Goal: Task Accomplishment & Management: Manage account settings

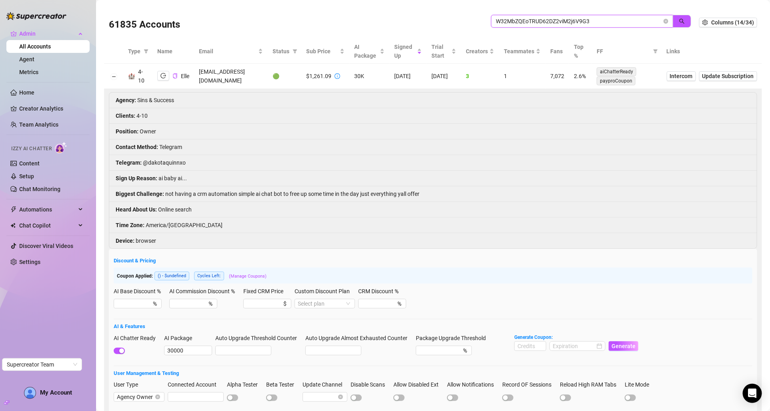
click at [537, 24] on input "W32MbZQEoTRUD62DZ2viM2j6V9G3" at bounding box center [579, 21] width 166 height 9
paste input "nadia@elitepassions.co"
type input "nadia@elitepassions.co"
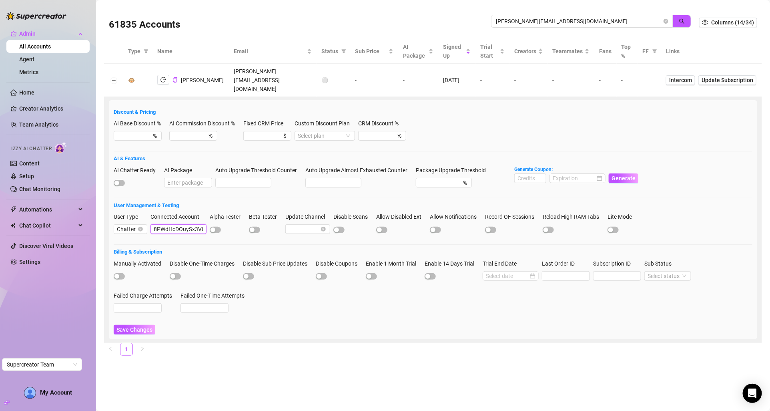
click at [182, 224] on input "8PWdHcDOuySx3V002Kdg4SOG7zd2" at bounding box center [179, 229] width 56 height 10
copy td "nadia@elitepassions.co"
drag, startPoint x: 279, startPoint y: 74, endPoint x: 215, endPoint y: 76, distance: 64.5
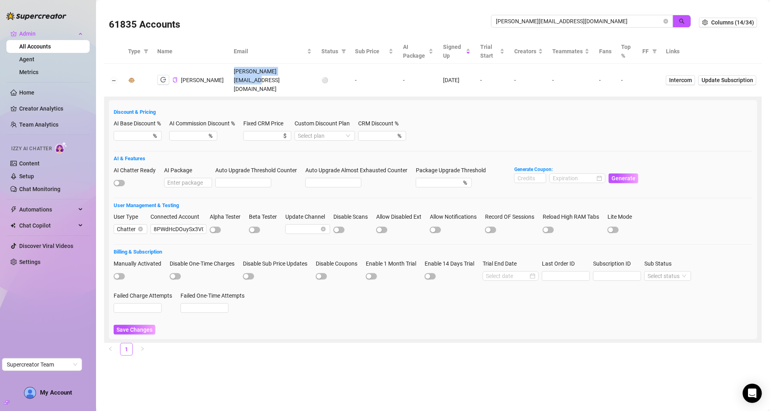
click at [229, 76] on td "nadia@elitepassions.co" at bounding box center [273, 80] width 88 height 33
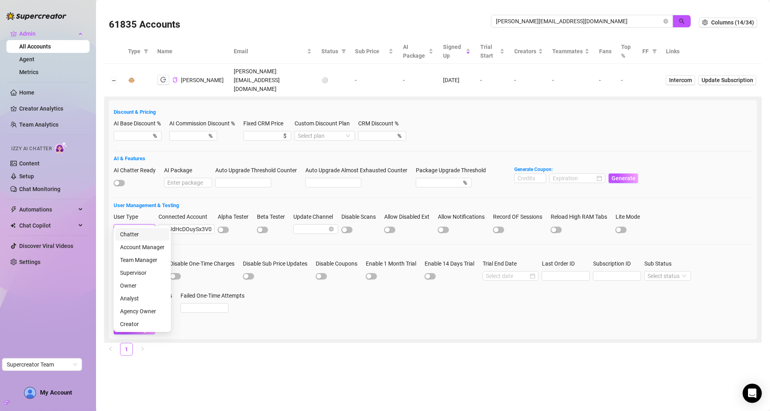
click at [143, 225] on input "User Type" at bounding box center [131, 229] width 28 height 9
click at [143, 239] on div "Chatter" at bounding box center [142, 234] width 54 height 13
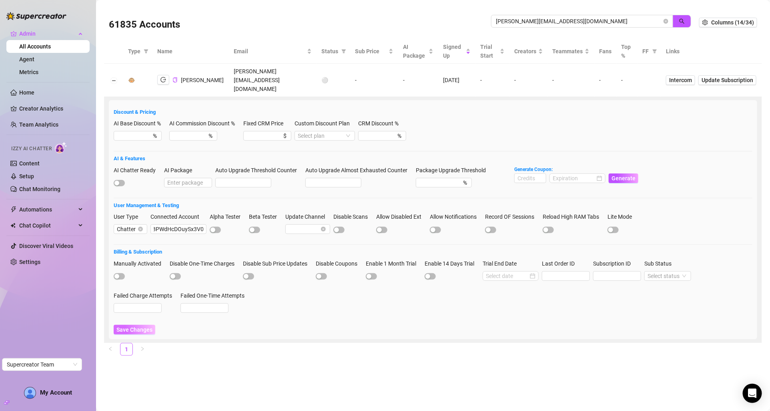
click at [146, 325] on button "Save Changes" at bounding box center [135, 330] width 42 height 10
click at [176, 77] on icon "copy" at bounding box center [175, 79] width 5 height 5
click at [175, 77] on icon "copy" at bounding box center [175, 79] width 5 height 5
copy td "nadia@elitepassions.co"
drag, startPoint x: 278, startPoint y: 76, endPoint x: 213, endPoint y: 76, distance: 64.5
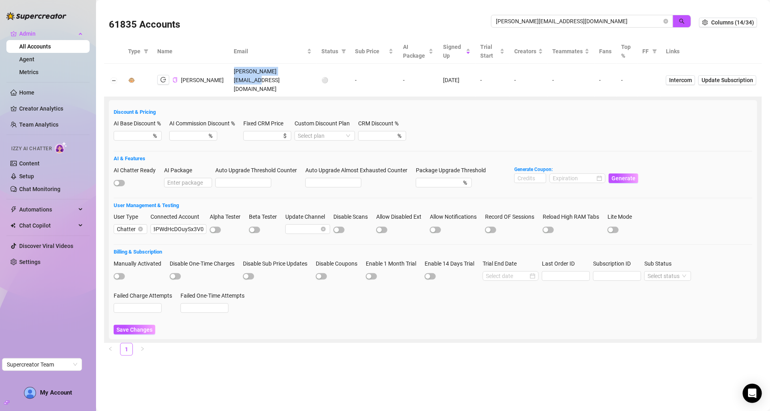
click at [229, 76] on td "nadia@elitepassions.co" at bounding box center [273, 80] width 88 height 33
click at [175, 224] on input "8PWdHcDOuySx3V002Kdg4SOG7zd2" at bounding box center [179, 229] width 56 height 10
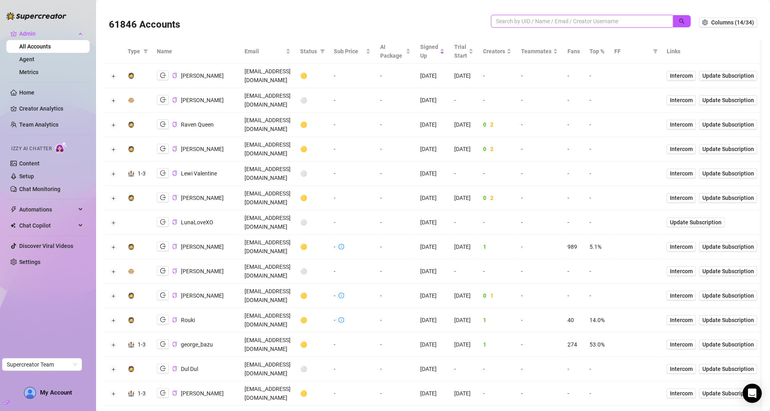
click at [511, 22] on input "search" at bounding box center [579, 21] width 166 height 9
paste input "8PWdHcDOuySx3V002Kdg4SOG7zd2"
type input "8PWdHcDOuySx3V002Kdg4SOG7zd2"
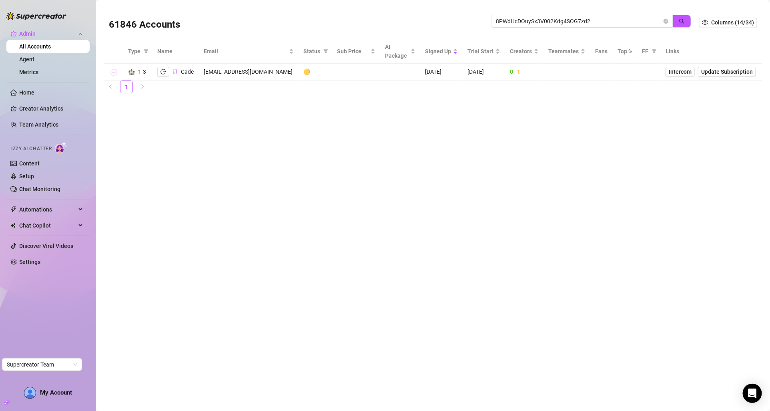
click at [113, 73] on button "Expand row" at bounding box center [113, 72] width 6 height 6
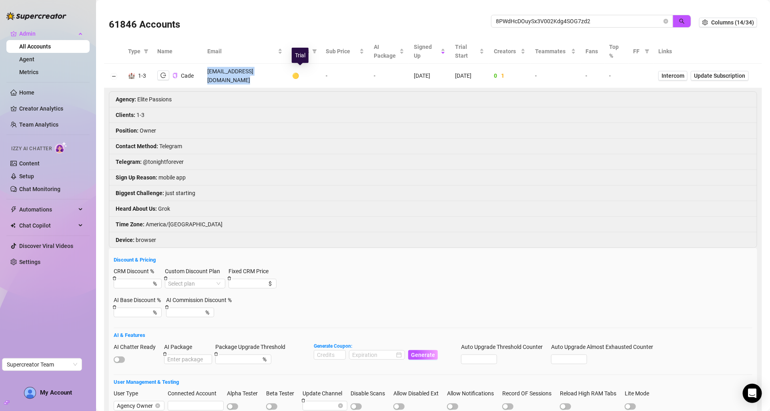
copy td "[EMAIL_ADDRESS][DOMAIN_NAME]"
drag, startPoint x: 207, startPoint y: 72, endPoint x: 297, endPoint y: 72, distance: 90.5
click at [297, 72] on tr "🏰 1-3 Cade supercreator@elitepassions.co 🟡 - - 8/17/2025 8/17/2025 0 1 - - - In…" at bounding box center [433, 76] width 658 height 24
click at [175, 73] on icon "copy" at bounding box center [175, 75] width 5 height 5
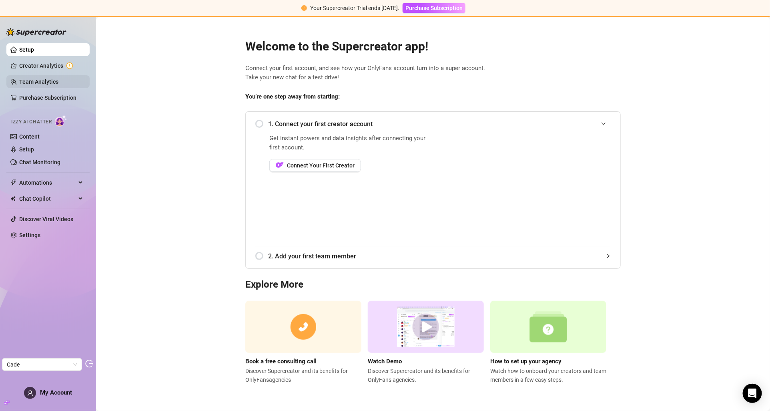
click at [58, 81] on link "Team Analytics" at bounding box center [38, 81] width 39 height 6
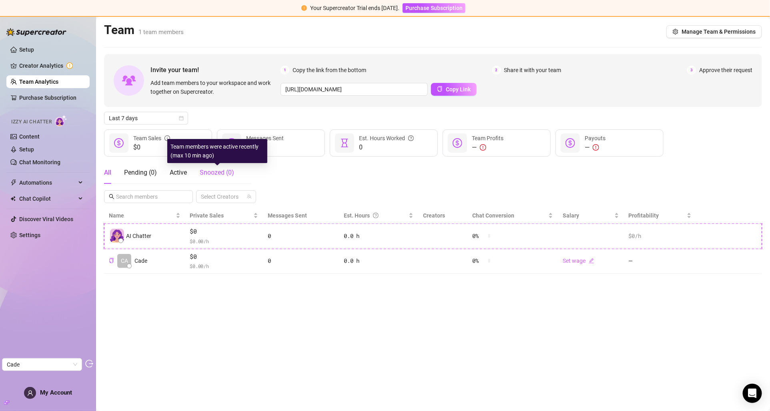
click at [201, 171] on span "Snoozed ( 0 )" at bounding box center [217, 173] width 34 height 8
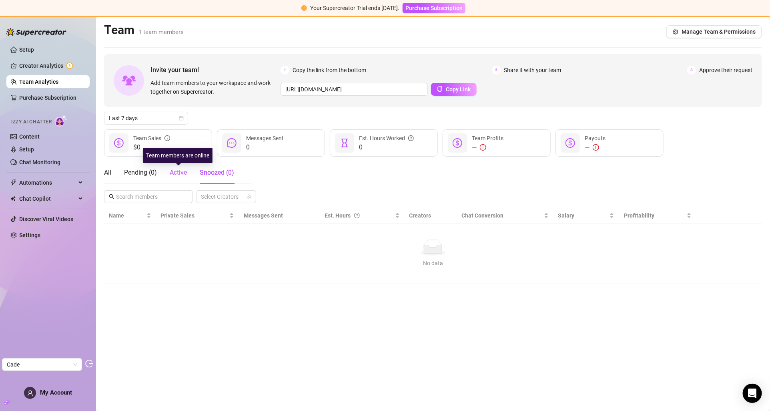
click at [176, 174] on span "Active" at bounding box center [178, 173] width 17 height 8
click at [135, 174] on div "Pending ( 0 )" at bounding box center [140, 173] width 33 height 10
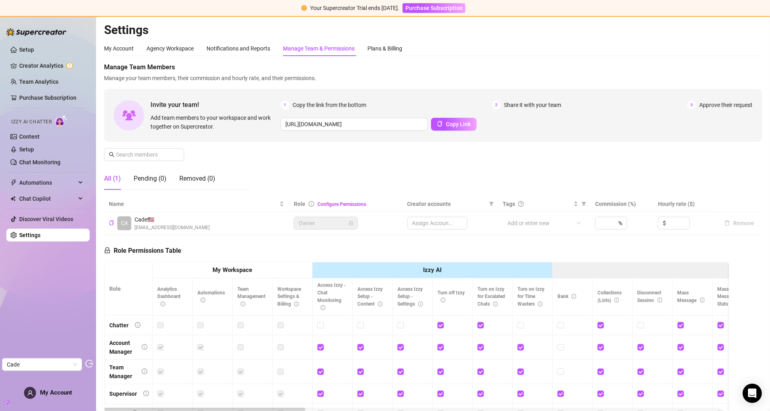
click at [114, 176] on div "All (1)" at bounding box center [112, 179] width 17 height 10
click at [199, 176] on div "Removed (0)" at bounding box center [197, 179] width 36 height 10
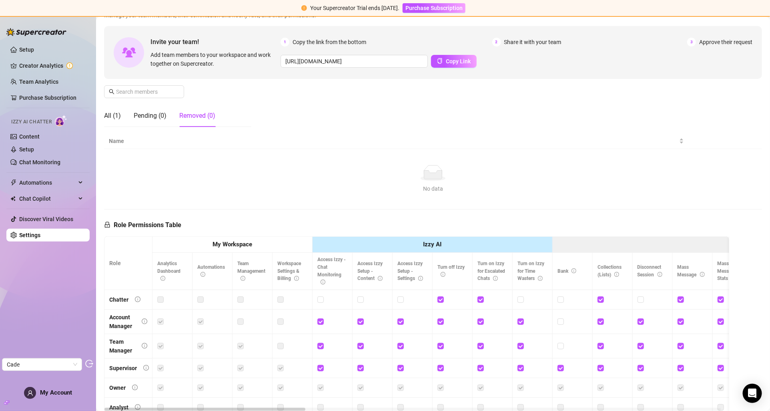
scroll to position [50, 0]
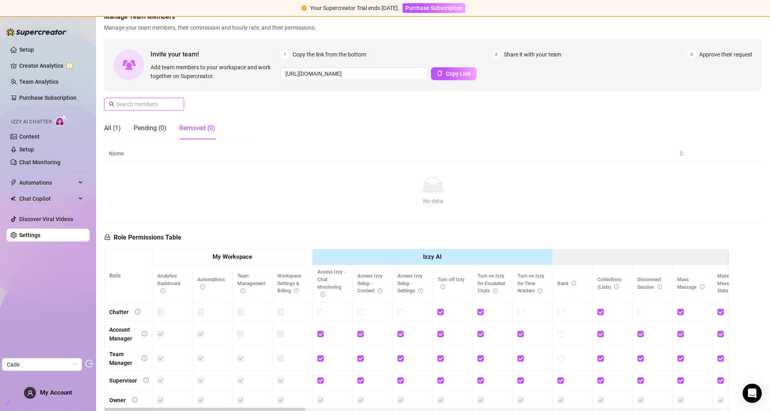
click at [155, 104] on input "text" at bounding box center [144, 104] width 57 height 9
paste input "8PWdHcDOuySx3V002Kdg4SOG7zd2"
type input "8PWdHcDOuySx3V002Kdg4SOG7zd2"
paste input "nadia@elitepassions.co"
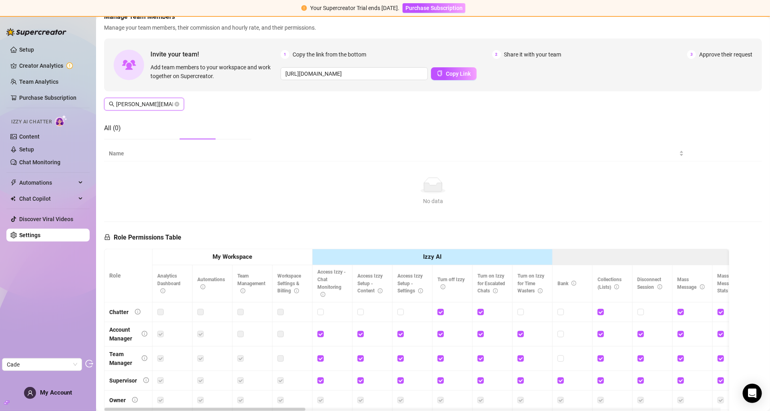
scroll to position [0, 2]
type input "nadia@elitepassions.co"
drag, startPoint x: 400, startPoint y: 74, endPoint x: 342, endPoint y: 74, distance: 58.0
click at [342, 74] on input "https://console.supercreator.app/invite?code=8PWdHcDOuySx3V002Kdg4SOG7zd2&works…" at bounding box center [354, 73] width 147 height 13
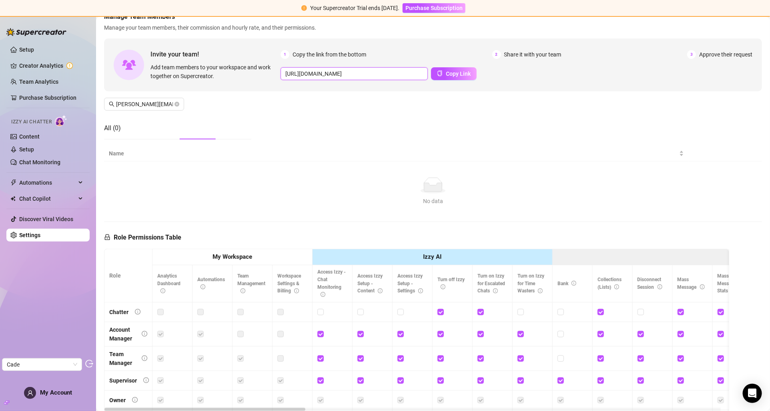
scroll to position [0, 0]
click at [175, 104] on icon "close-circle" at bounding box center [177, 104] width 5 height 5
click at [108, 131] on div "All (1)" at bounding box center [112, 128] width 17 height 10
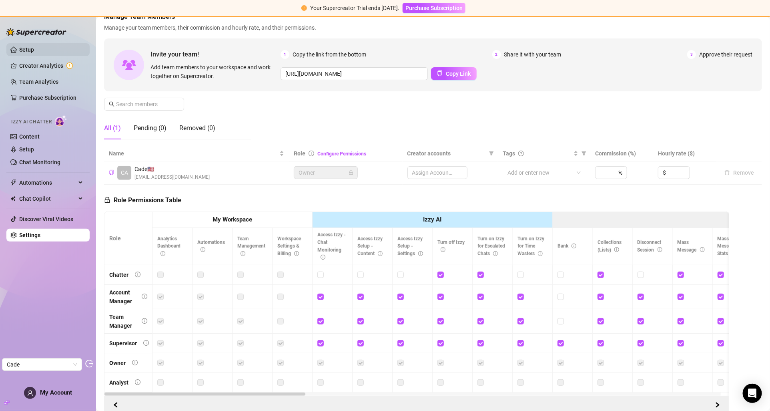
click at [34, 46] on link "Setup" at bounding box center [26, 49] width 15 height 6
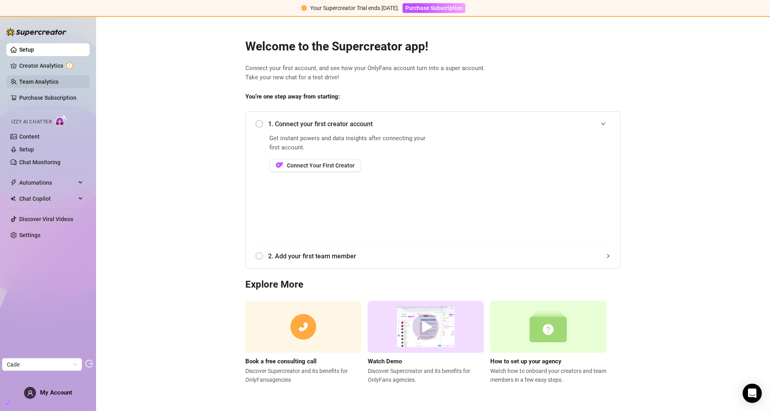
click at [58, 85] on link "Team Analytics" at bounding box center [38, 81] width 39 height 6
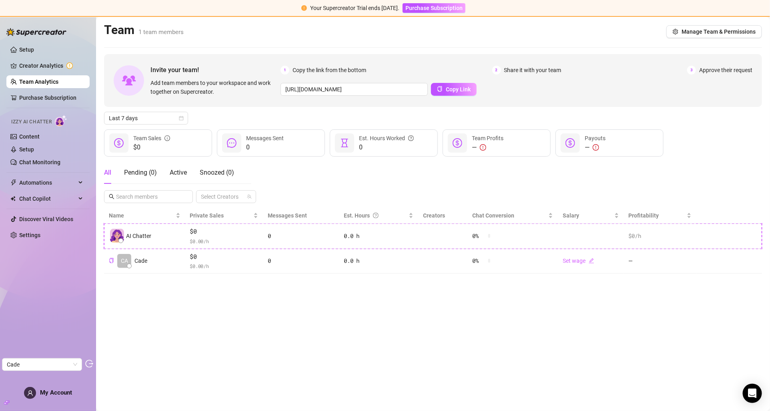
click at [62, 105] on ul "Setup Creator Analytics Team Analytics Purchase Subscription Izzy AI Chatter Co…" at bounding box center [47, 142] width 83 height 205
click at [66, 98] on link "Purchase Subscription" at bounding box center [47, 97] width 57 height 6
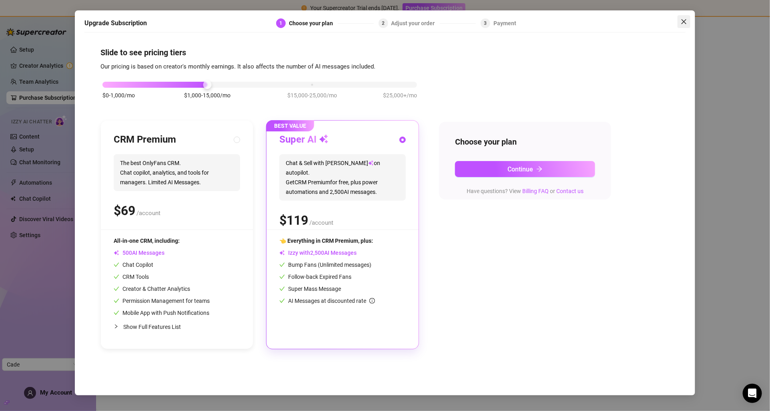
click at [684, 17] on button "Close" at bounding box center [684, 21] width 13 height 13
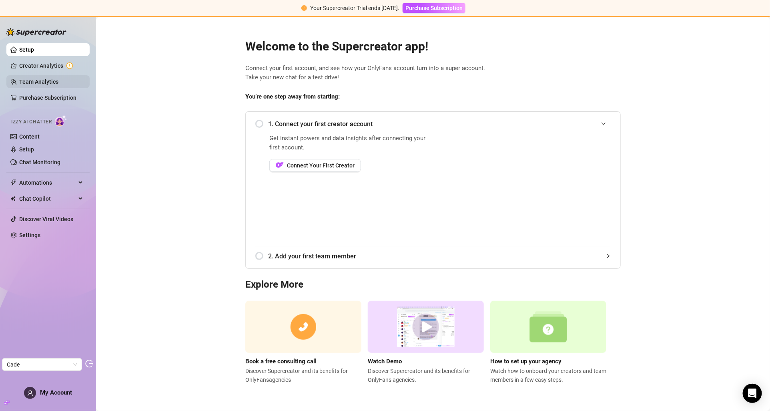
click at [55, 80] on link "Team Analytics" at bounding box center [38, 81] width 39 height 6
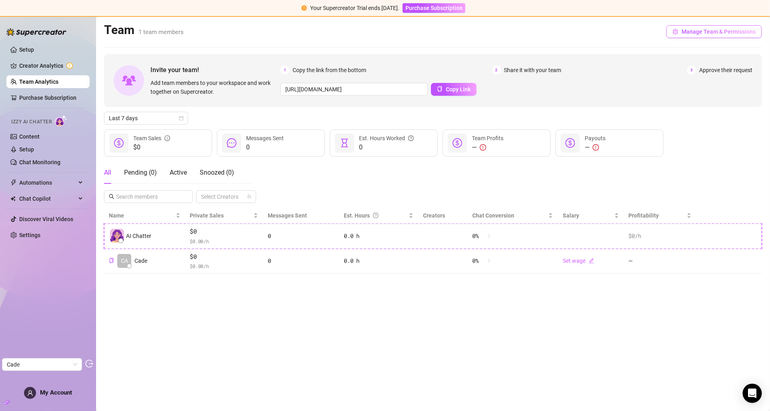
click at [694, 36] on button "Manage Team & Permissions" at bounding box center [715, 31] width 96 height 13
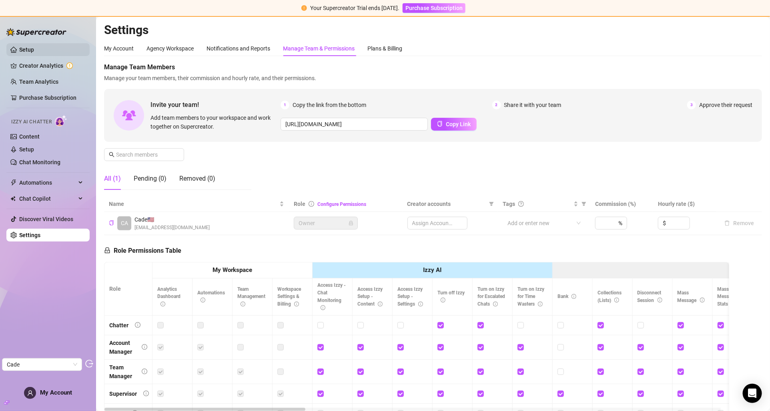
click at [34, 50] on link "Setup" at bounding box center [26, 49] width 15 height 6
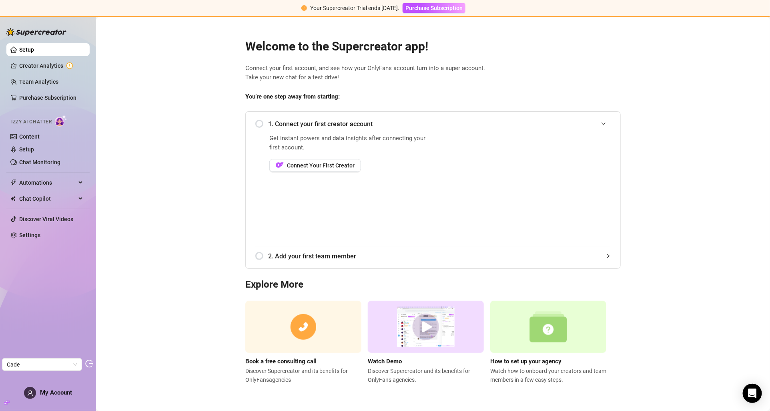
click at [321, 256] on span "2. Add your first team member" at bounding box center [439, 256] width 343 height 10
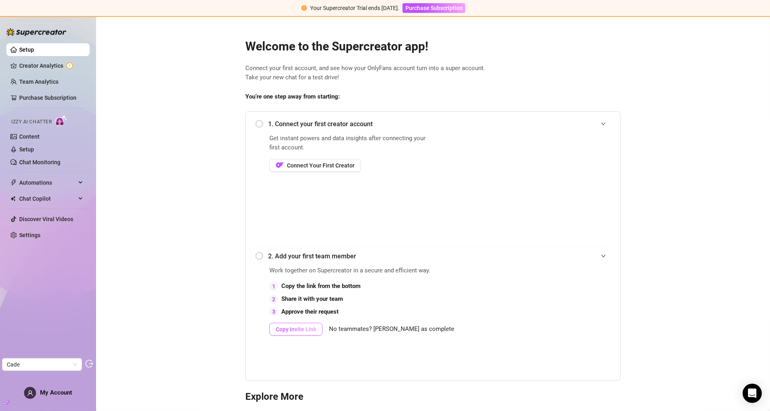
click at [297, 330] on span "Copy Invite Link" at bounding box center [296, 329] width 40 height 6
click at [58, 78] on link "Team Analytics" at bounding box center [38, 81] width 39 height 6
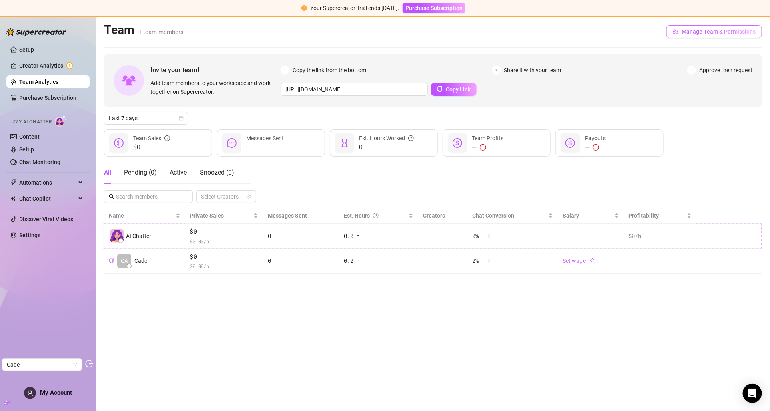
click at [719, 33] on span "Manage Team & Permissions" at bounding box center [719, 31] width 74 height 6
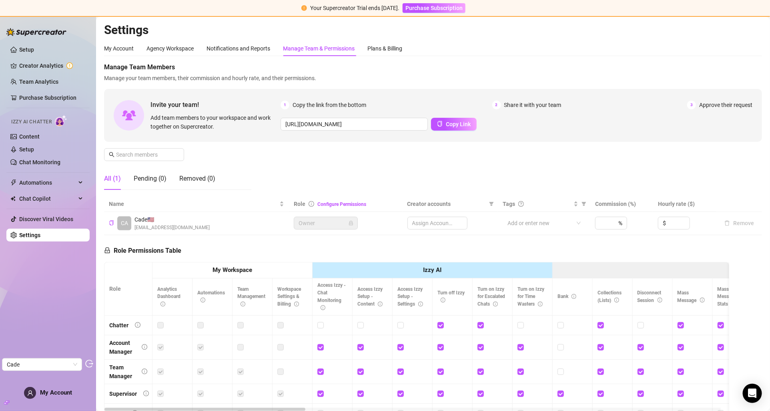
scroll to position [14, 0]
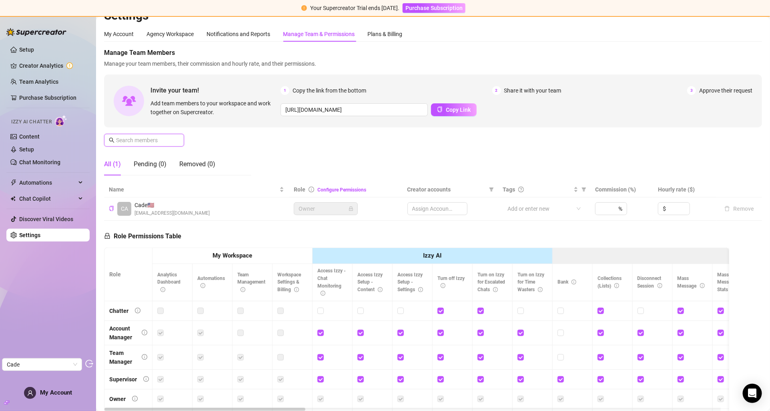
click at [151, 140] on input "text" at bounding box center [144, 140] width 57 height 9
paste input "TKg8cbYCgcSJEYYl9VqXOY8iqyf2"
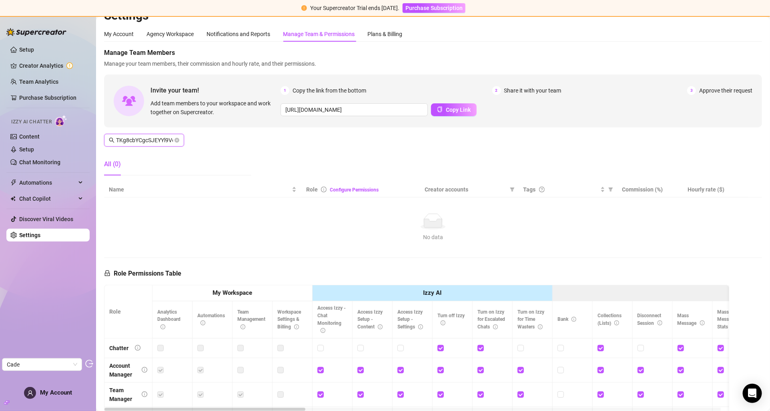
scroll to position [0, 29]
type input "TKg8cbYCgcSJEYYl9VqXOY8iqyf2"
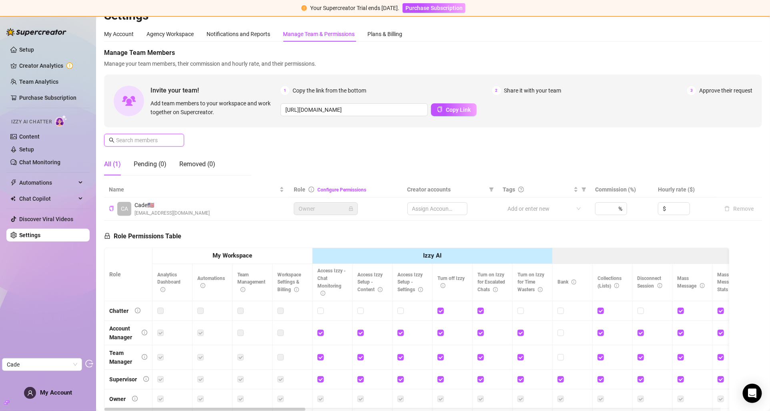
scroll to position [0, 0]
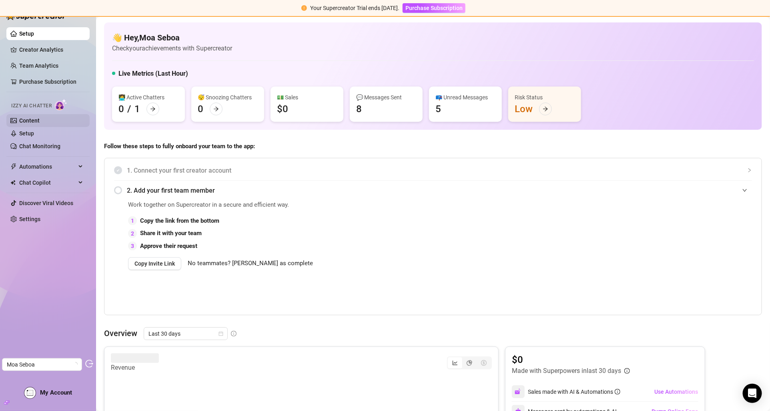
click at [34, 124] on link "Content" at bounding box center [29, 120] width 20 height 6
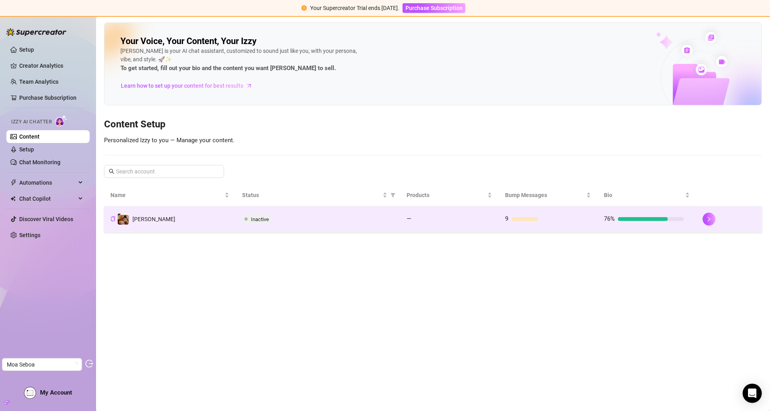
click at [274, 217] on div "Inactive" at bounding box center [318, 219] width 152 height 10
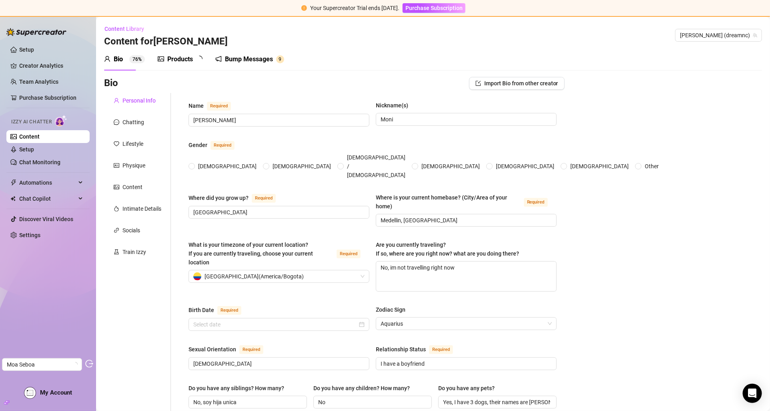
radio input "true"
type input "[DATE]"
click at [139, 120] on div "Chatting" at bounding box center [133, 122] width 22 height 9
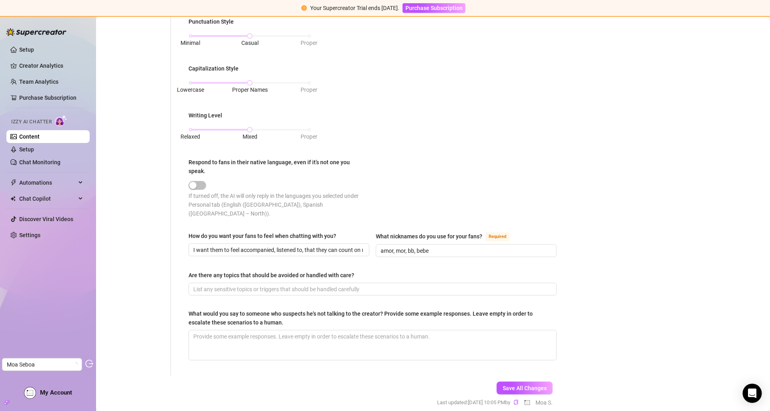
scroll to position [347, 0]
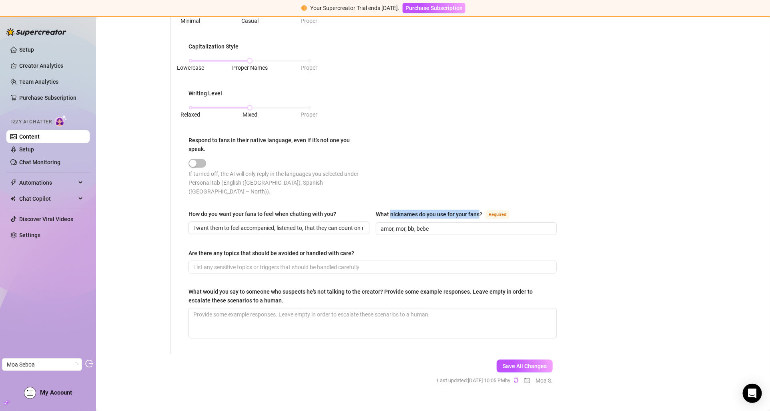
drag, startPoint x: 386, startPoint y: 200, endPoint x: 477, endPoint y: 201, distance: 90.9
click at [477, 210] on div "What nicknames do you use for your fans?" at bounding box center [429, 214] width 106 height 9
copy div "nicknames do you use for your fans"
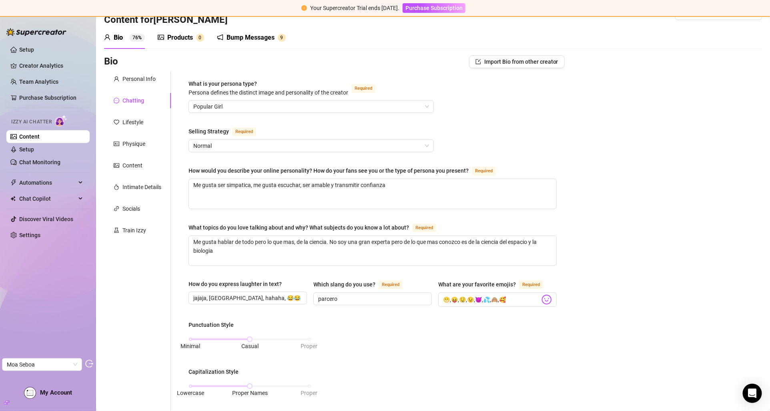
scroll to position [0, 0]
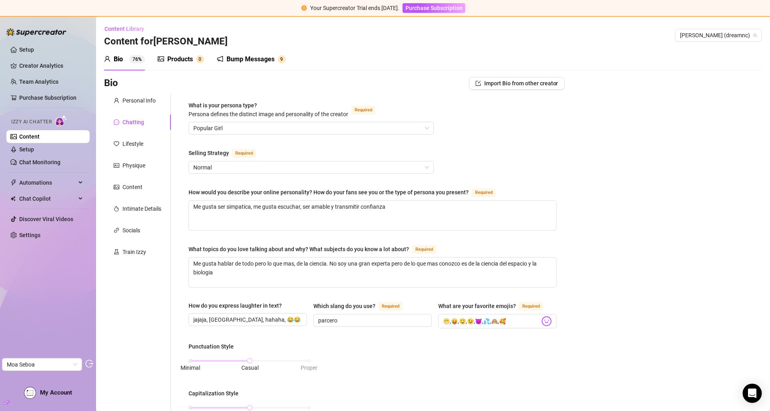
click at [37, 136] on link "Content" at bounding box center [29, 136] width 20 height 6
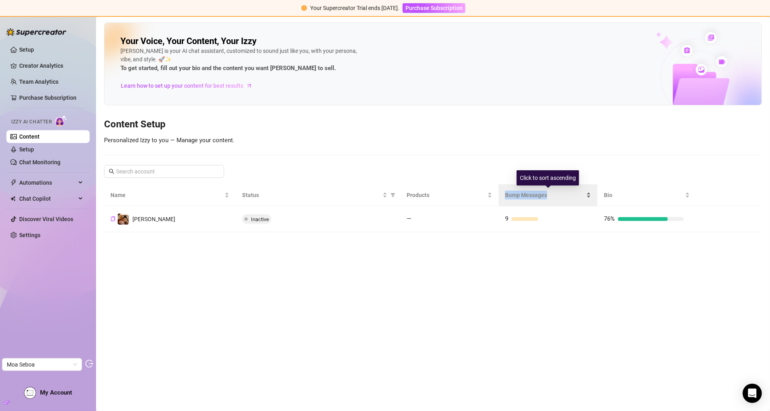
copy span "Bump Messages"
drag, startPoint x: 554, startPoint y: 193, endPoint x: 507, endPoint y: 194, distance: 47.6
click at [507, 194] on span "Bump Messages" at bounding box center [545, 195] width 80 height 9
click at [66, 62] on link "Creator Analytics" at bounding box center [51, 65] width 64 height 13
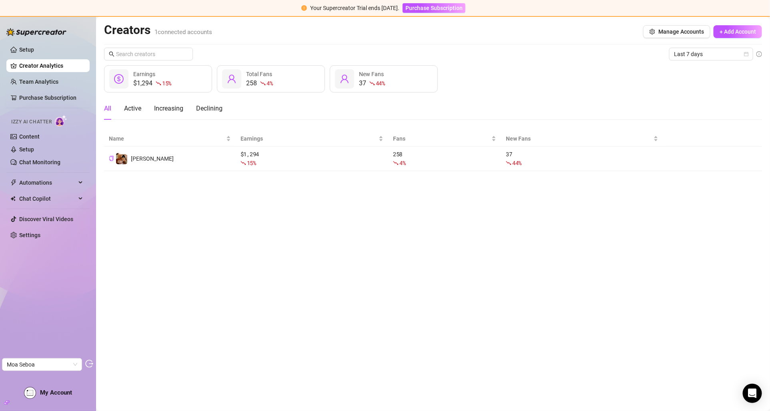
click at [52, 389] on span "My Account" at bounding box center [56, 392] width 32 height 7
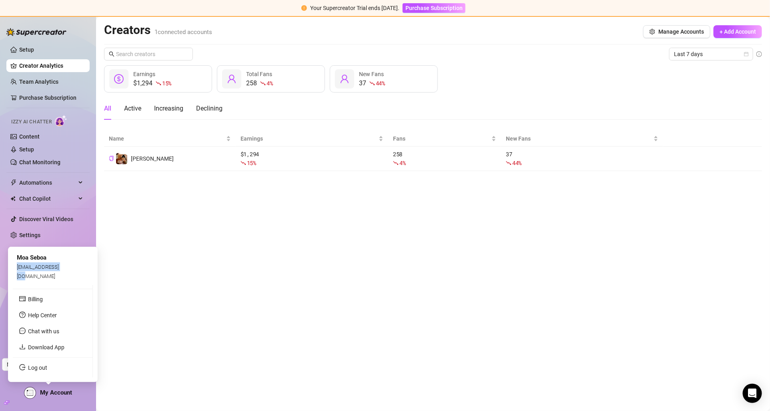
copy span "[EMAIL_ADDRESS][DOMAIN_NAME]"
drag, startPoint x: 75, startPoint y: 276, endPoint x: 18, endPoint y: 276, distance: 57.6
click at [18, 276] on div "Moa Seboa [EMAIL_ADDRESS][DOMAIN_NAME]" at bounding box center [53, 266] width 80 height 30
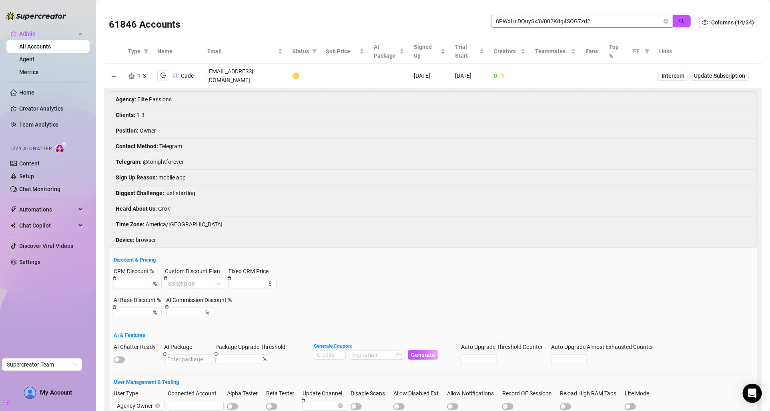
click at [532, 17] on input "8PWdHcDOuySx3V002Kdg4SOG7zd2" at bounding box center [579, 21] width 166 height 9
paste input "[EMAIL_ADDRESS][DOMAIN_NAME]"
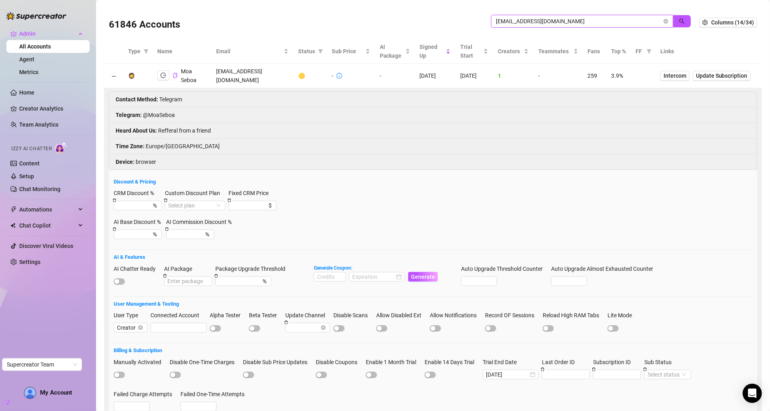
click at [520, 19] on input "[EMAIL_ADDRESS][DOMAIN_NAME]" at bounding box center [579, 21] width 166 height 9
paste input "[EMAIL_ADDRESS][DOMAIN_NAME]"
paste input "search"
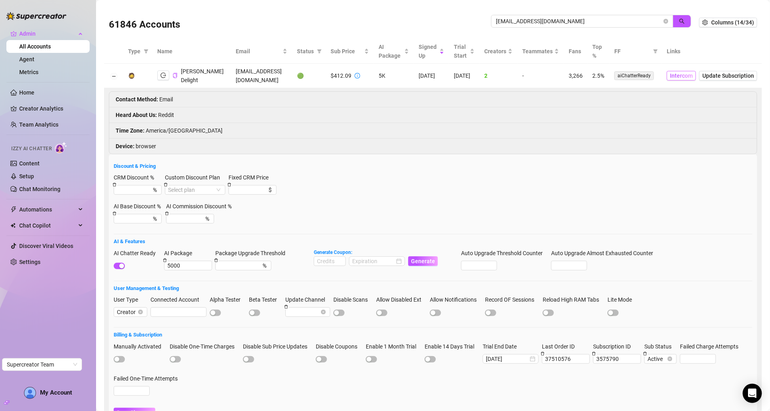
click at [684, 73] on span "Intercom" at bounding box center [681, 75] width 23 height 9
click at [175, 75] on icon "copy" at bounding box center [175, 75] width 5 height 5
click at [520, 22] on input "[EMAIL_ADDRESS][DOMAIN_NAME]" at bounding box center [579, 21] width 166 height 9
click at [520, 22] on input "mytanyadelight@gmail.com" at bounding box center [579, 21] width 166 height 9
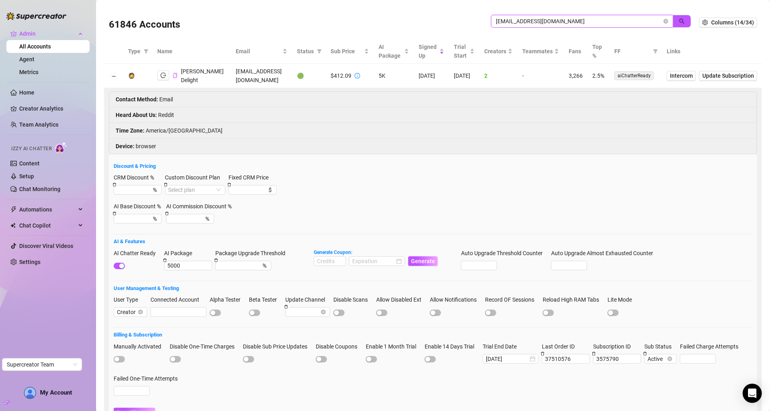
paste input "regression@regression"
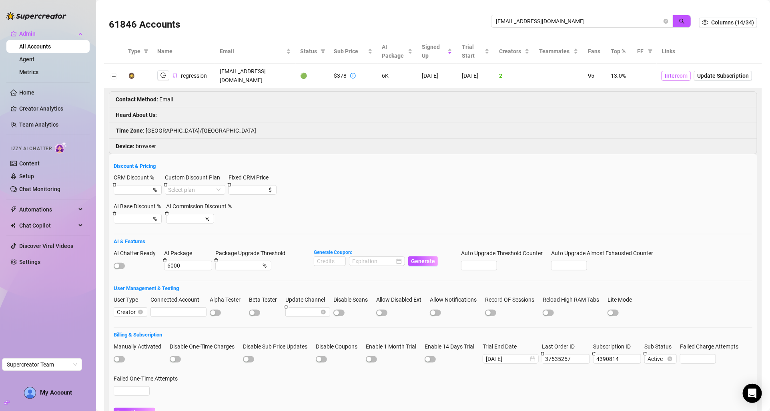
click at [673, 72] on span "Intercom" at bounding box center [676, 75] width 23 height 9
click at [175, 73] on icon "copy" at bounding box center [175, 75] width 5 height 5
click at [519, 22] on input "regression@regression.com" at bounding box center [579, 21] width 166 height 9
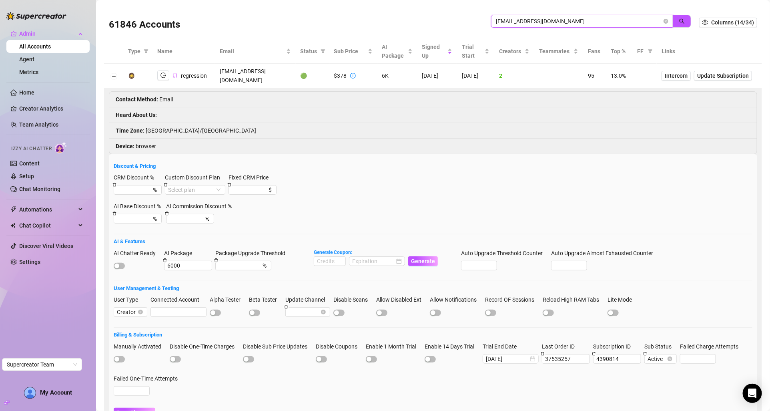
click at [557, 20] on input "regression@regression.com" at bounding box center [579, 21] width 166 height 9
paste input "hello@sixthsensemedia.net"
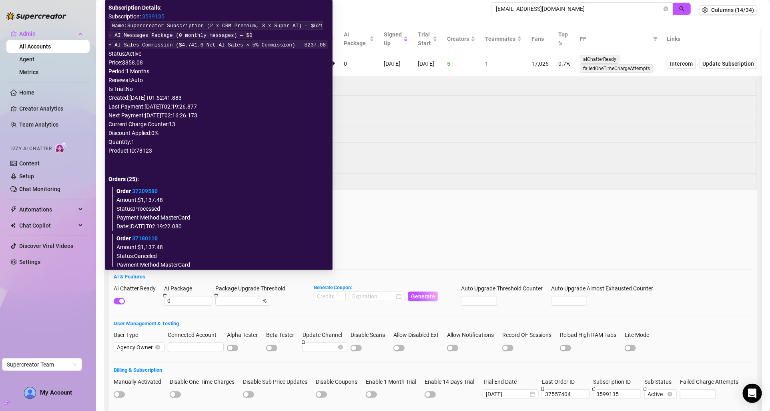
click at [152, 14] on link "3599135" at bounding box center [153, 16] width 22 height 6
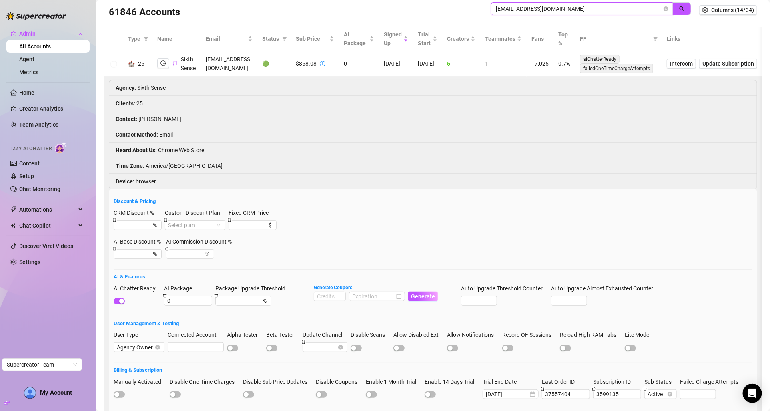
click at [550, 9] on input "hello@sixthsensemedia.net" at bounding box center [579, 8] width 166 height 9
paste input "[EMAIL_ADDRESS][DOMAIN_NAME]"
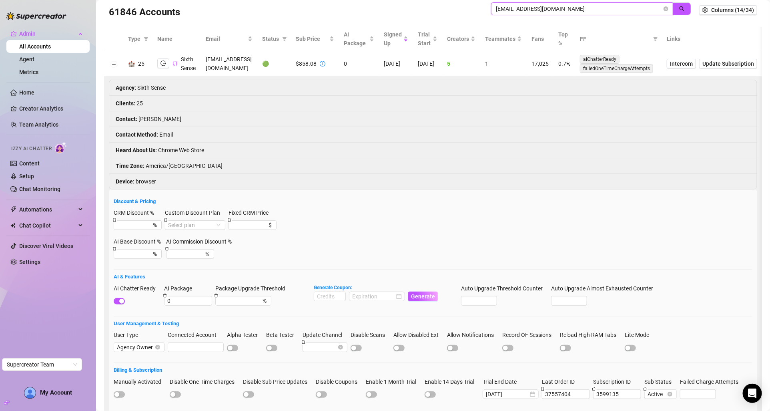
type input "[EMAIL_ADDRESS][DOMAIN_NAME]"
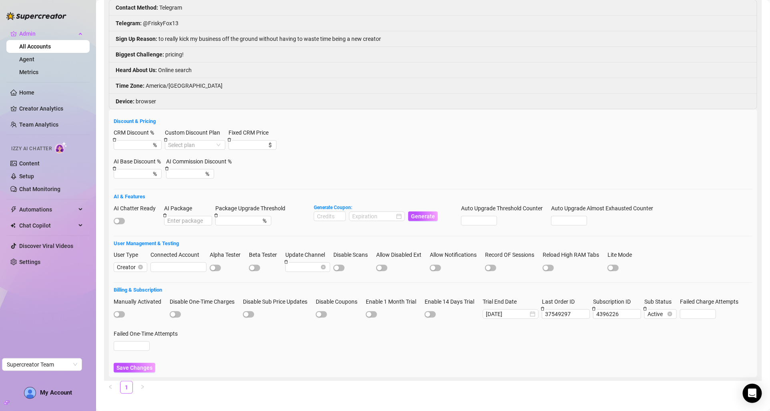
scroll to position [93, 0]
click at [119, 217] on div "button" at bounding box center [116, 219] width 5 height 5
click at [321, 210] on input at bounding box center [329, 214] width 31 height 9
click at [399, 212] on div at bounding box center [377, 214] width 50 height 9
type input "1000"
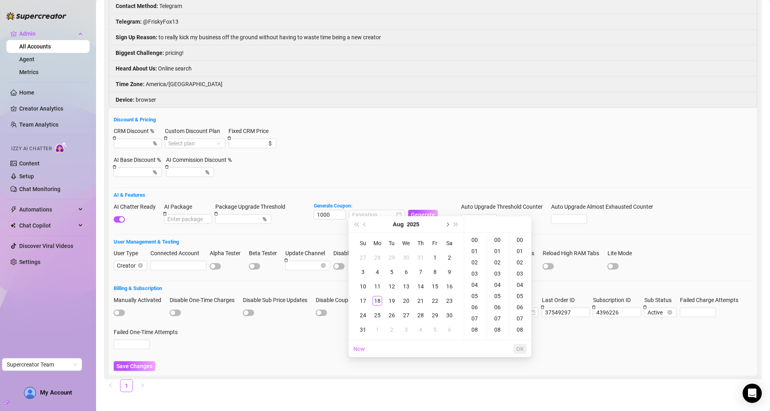
click at [450, 229] on button "Next month (PageDown)" at bounding box center [447, 224] width 9 height 16
click at [420, 285] on div "18" at bounding box center [421, 286] width 10 height 10
type input "[DATE] 00:00:00"
click at [523, 347] on span "OK" at bounding box center [520, 348] width 8 height 6
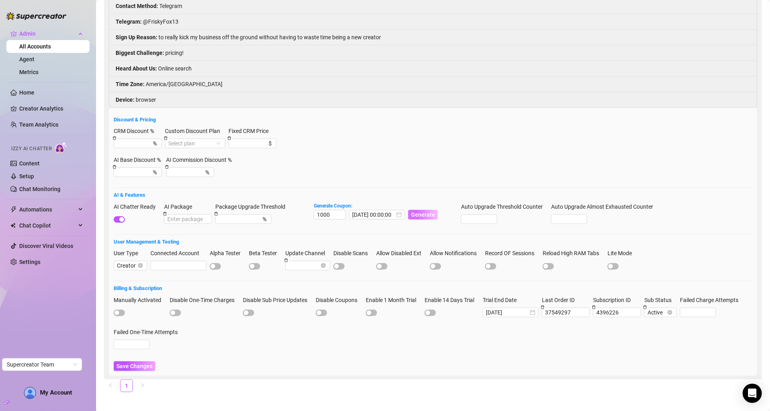
click at [427, 211] on span "Generate" at bounding box center [423, 214] width 24 height 6
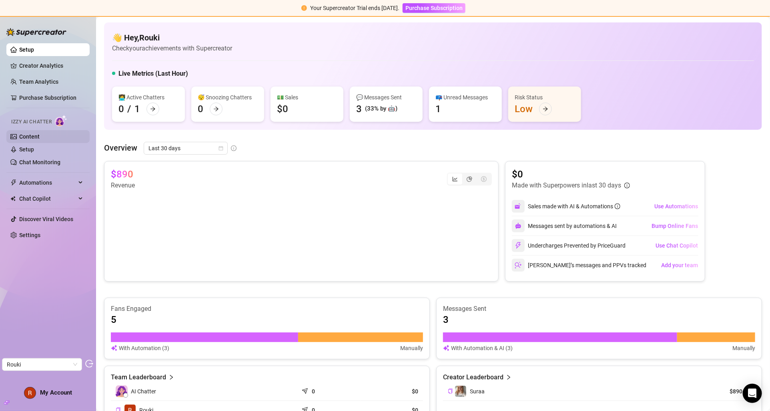
click at [40, 136] on link "Content" at bounding box center [29, 136] width 20 height 6
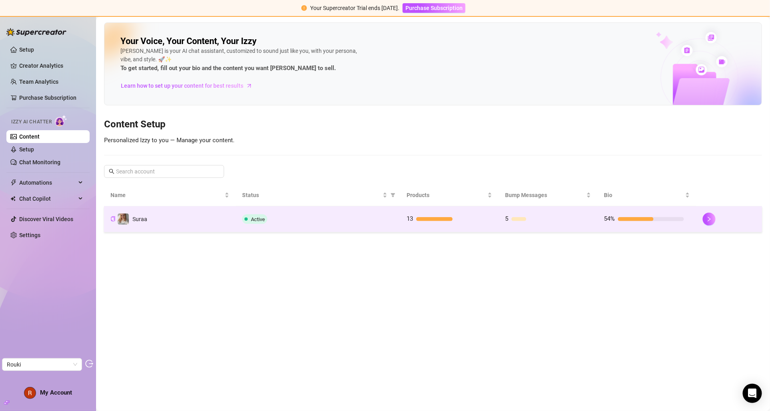
click at [216, 217] on td "Suraa" at bounding box center [170, 219] width 132 height 26
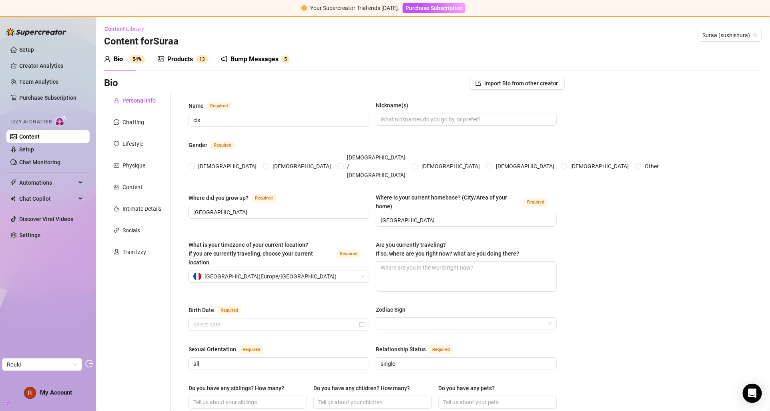
radio input "true"
type input "[DATE]"
click at [143, 129] on div "Chatting" at bounding box center [137, 121] width 67 height 15
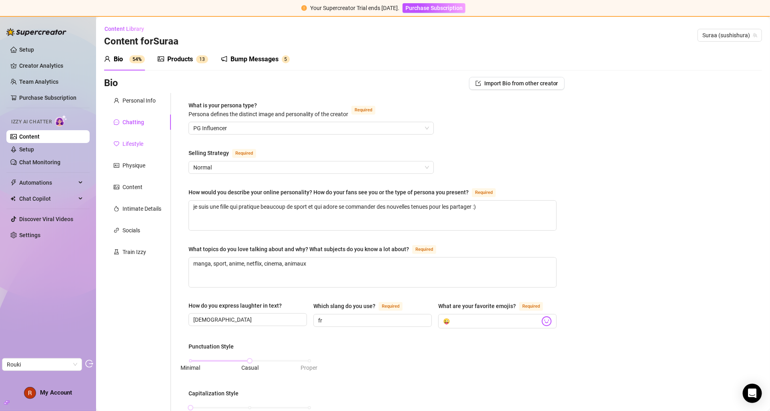
click at [142, 146] on div "Lifestyle" at bounding box center [132, 143] width 21 height 9
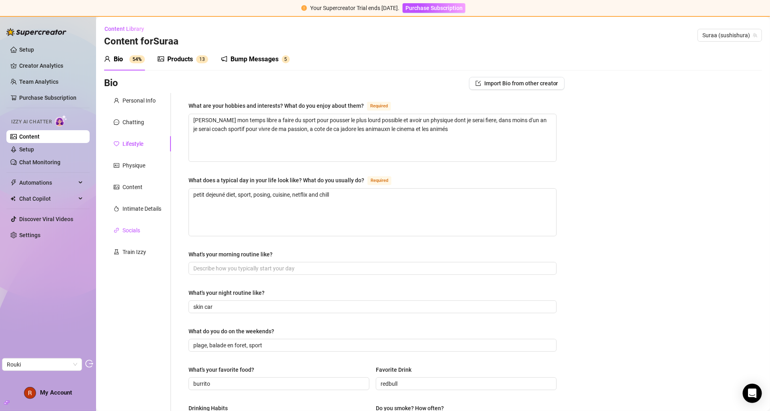
click at [140, 229] on div "Socials" at bounding box center [131, 230] width 18 height 9
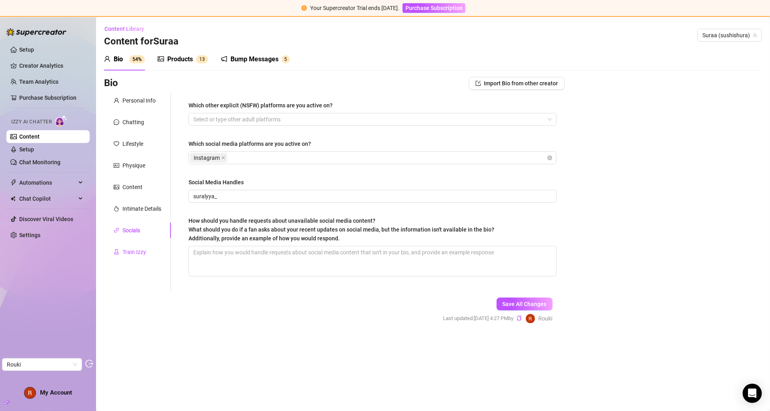
click at [138, 253] on div "Train Izzy" at bounding box center [134, 251] width 24 height 9
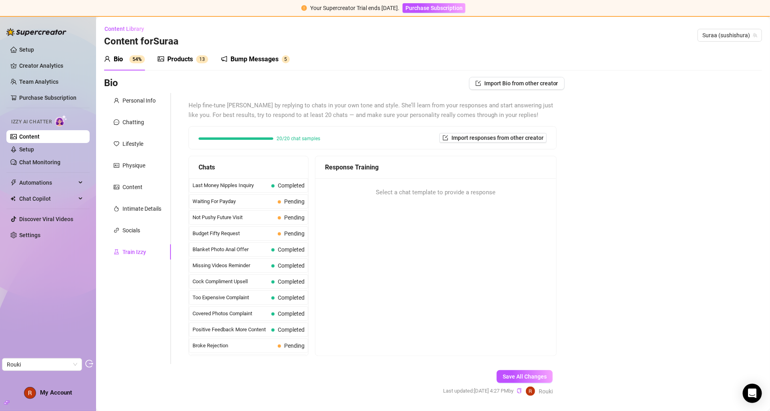
click at [188, 58] on div "Products" at bounding box center [180, 59] width 26 height 10
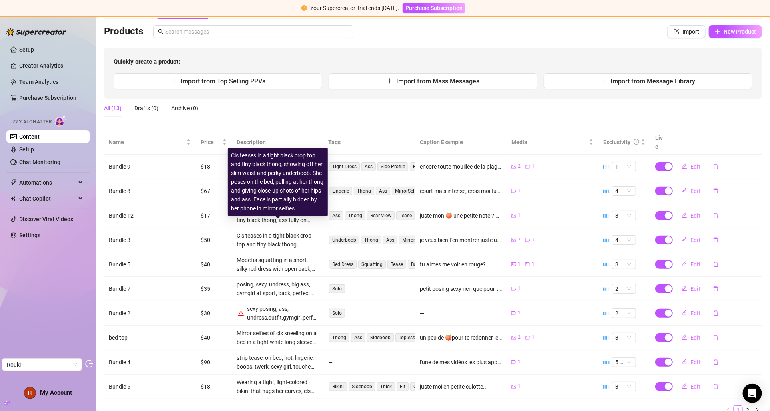
scroll to position [76, 0]
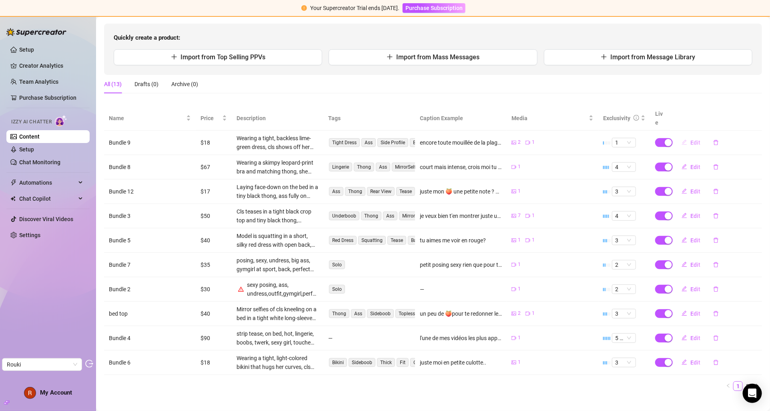
click at [697, 139] on span "Edit" at bounding box center [696, 142] width 10 height 6
type textarea "encore toute mouillée de la plage.."
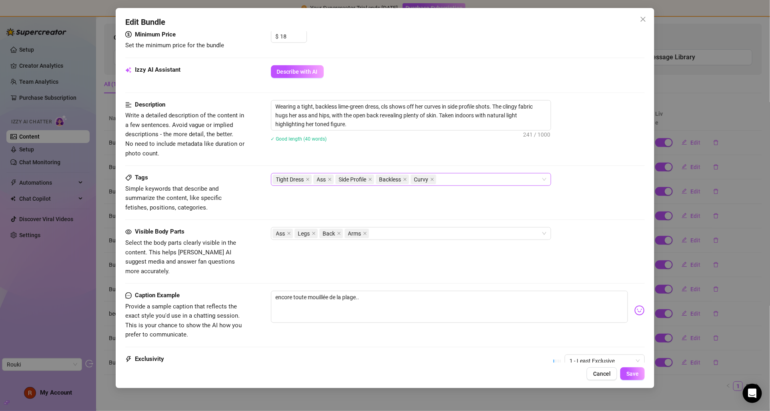
scroll to position [341, 0]
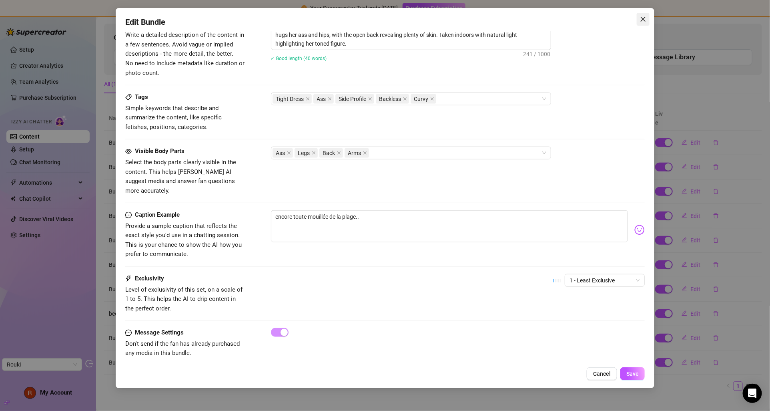
click at [645, 19] on icon "close" at bounding box center [643, 19] width 6 height 6
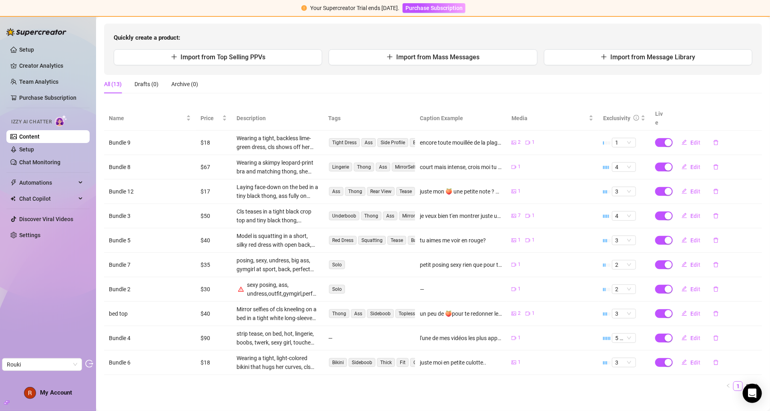
click at [40, 138] on link "Content" at bounding box center [29, 136] width 20 height 6
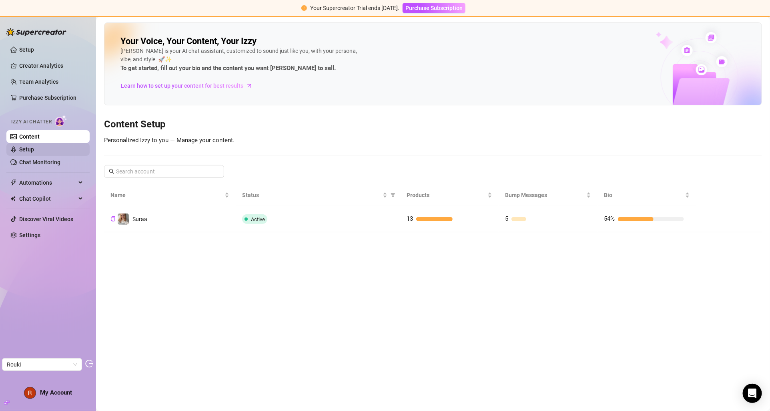
click at [34, 153] on link "Setup" at bounding box center [26, 149] width 15 height 6
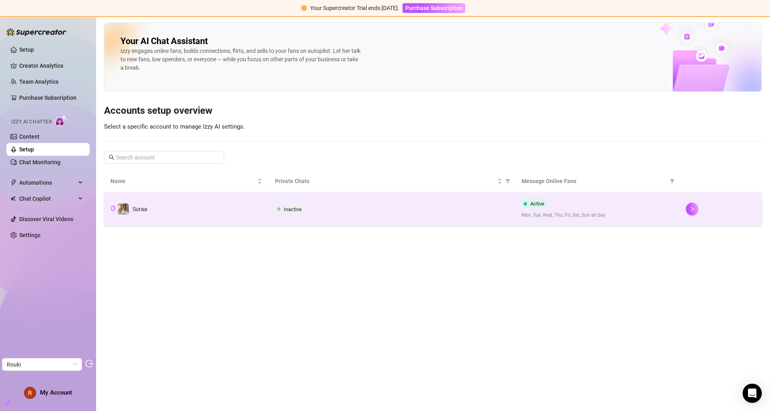
click at [474, 207] on div "Inactive" at bounding box center [392, 209] width 234 height 10
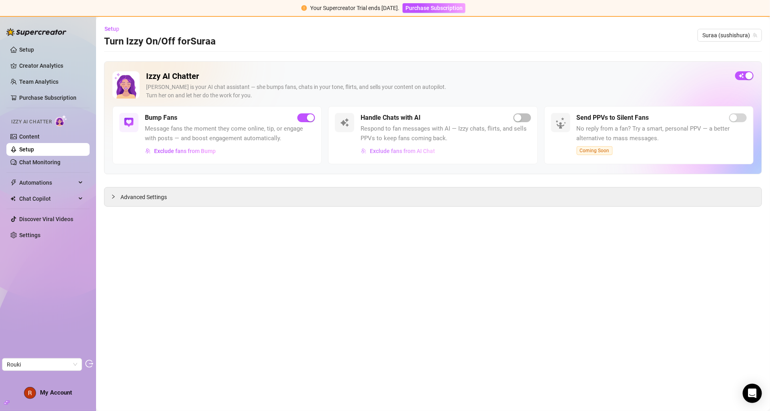
click at [388, 149] on span "Exclude fans from AI Chat" at bounding box center [402, 151] width 65 height 6
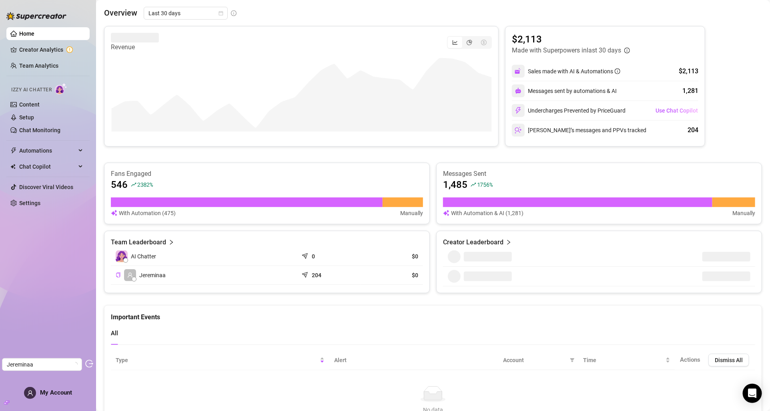
scroll to position [139, 0]
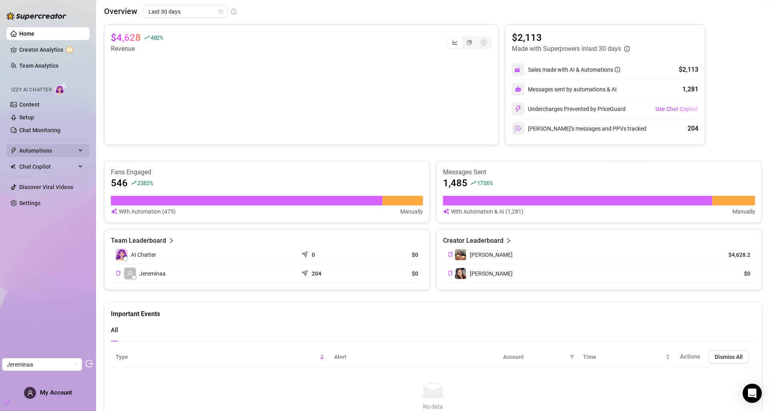
click at [54, 151] on span "Automations" at bounding box center [47, 150] width 57 height 13
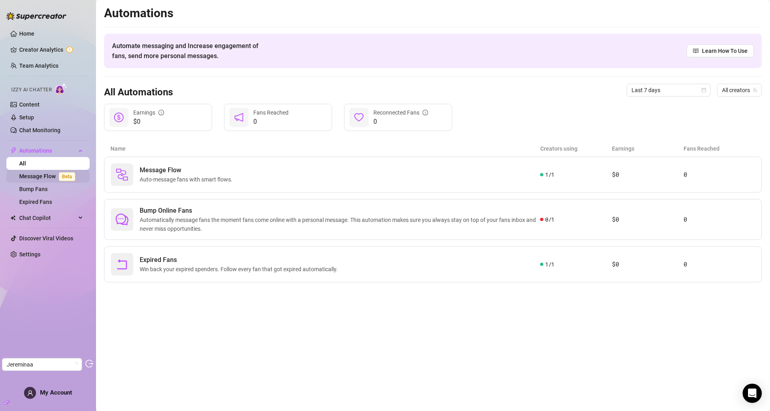
click at [44, 175] on link "Message Flow Beta" at bounding box center [48, 176] width 59 height 6
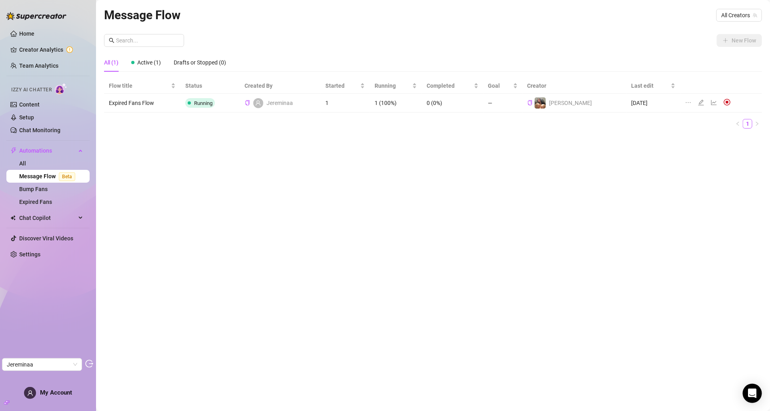
click at [685, 102] on icon "ellipsis" at bounding box center [688, 102] width 6 height 6
click at [648, 158] on div "Message Flow All Creators New Flow All (1) Active (1) Drafts or Stopped (0) Flo…" at bounding box center [433, 196] width 658 height 381
click at [711, 101] on icon "line-chart" at bounding box center [714, 102] width 6 height 6
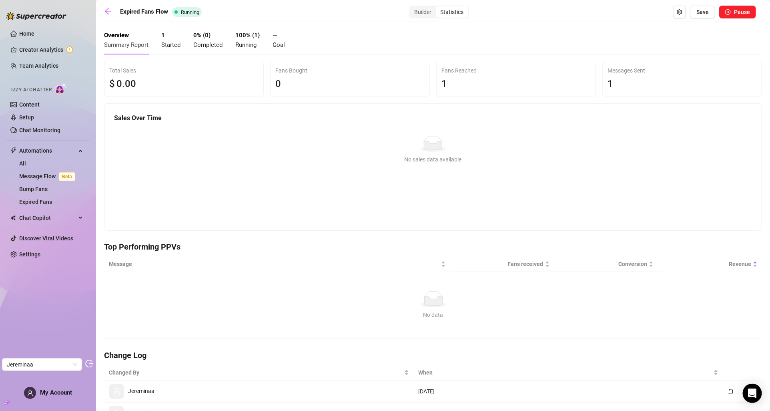
click at [456, 13] on div "Statistics" at bounding box center [452, 11] width 32 height 11
click at [438, 8] on input "Statistics" at bounding box center [438, 8] width 0 height 0
click at [425, 12] on div "Builder" at bounding box center [423, 11] width 26 height 11
click at [412, 8] on input "Builder" at bounding box center [412, 8] width 0 height 0
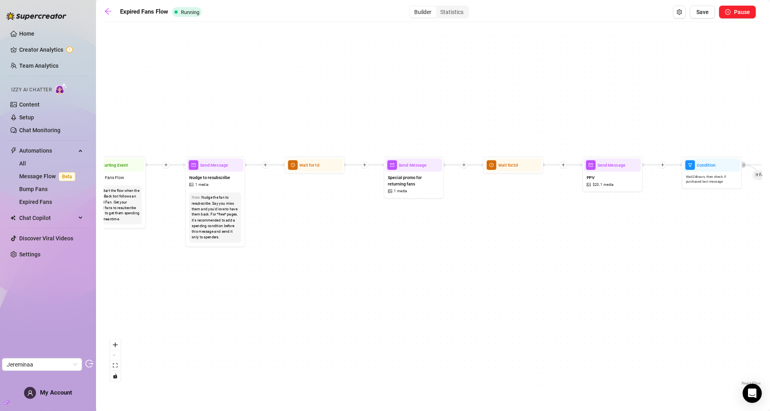
drag, startPoint x: 307, startPoint y: 233, endPoint x: 441, endPoint y: 239, distance: 133.5
click at [440, 239] on div "If True If False Send Message Send Message Wait for 2d Merge Send Message Follo…" at bounding box center [433, 206] width 658 height 361
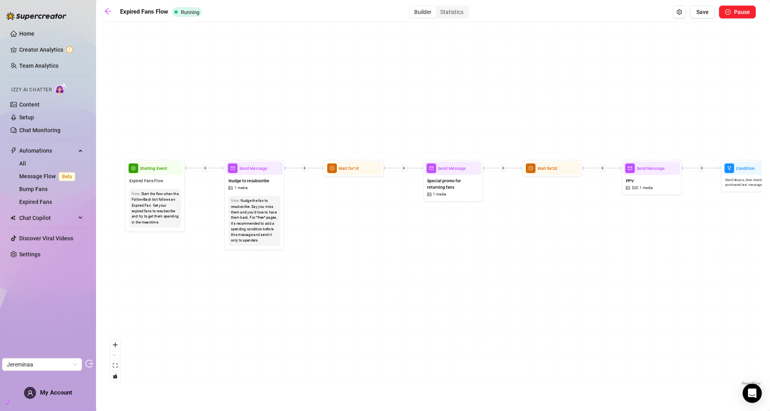
drag, startPoint x: 428, startPoint y: 240, endPoint x: 557, endPoint y: 249, distance: 130.0
click at [557, 249] on div "If True If False Send Message Send Message Wait for 2d Merge Send Message Follo…" at bounding box center [433, 206] width 658 height 361
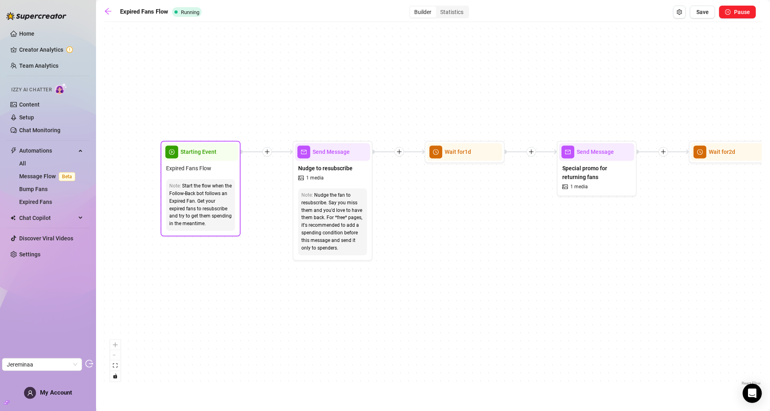
click at [217, 185] on div "Start the flow when the Follow-Back bot follows an Expired Fan. Get your expire…" at bounding box center [200, 204] width 62 height 45
click at [214, 152] on span "Starting Event" at bounding box center [199, 151] width 36 height 9
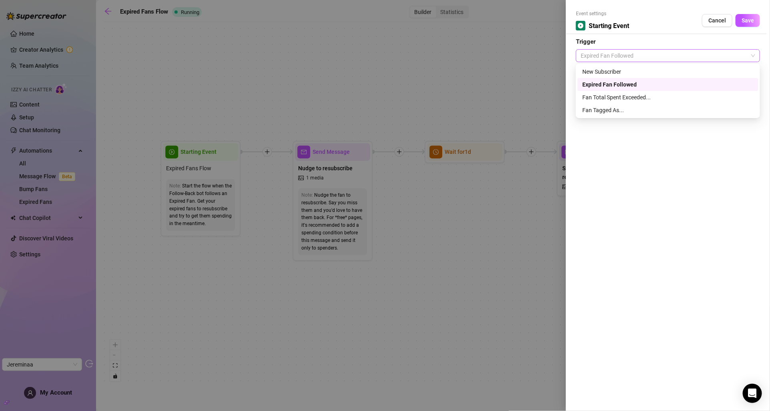
click at [614, 58] on span "Expired Fan Followed" at bounding box center [668, 56] width 175 height 12
click at [241, 237] on div at bounding box center [385, 205] width 770 height 411
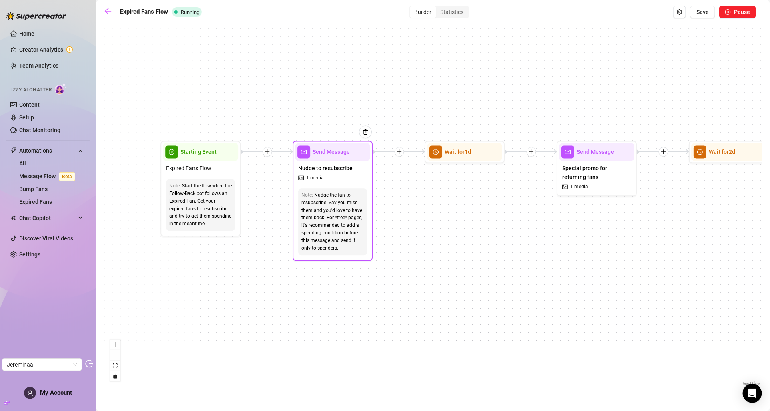
click at [338, 186] on div "Note: Nudge the fan to resubscribe. Say you miss them and you'd love to have th…" at bounding box center [332, 221] width 75 height 73
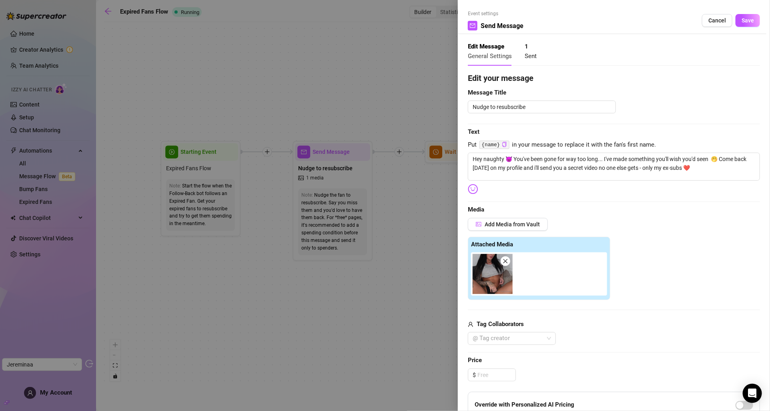
click at [110, 131] on div at bounding box center [385, 205] width 770 height 411
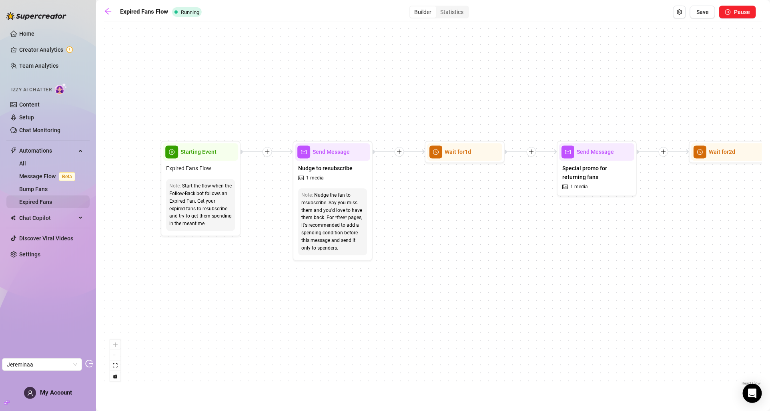
click at [52, 200] on link "Expired Fans" at bounding box center [35, 202] width 33 height 6
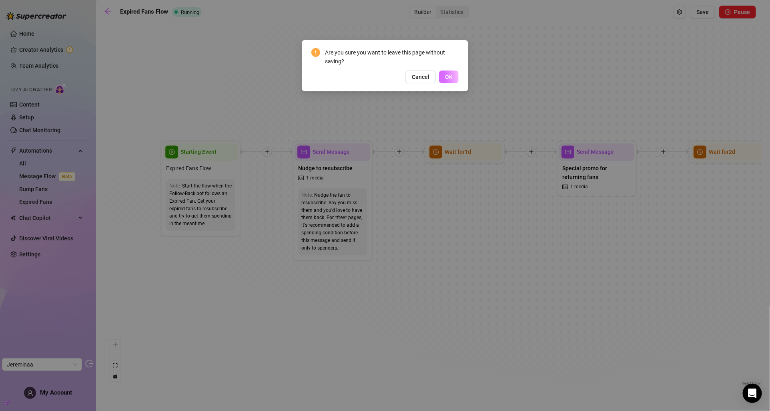
click at [450, 76] on span "OK" at bounding box center [449, 77] width 8 height 6
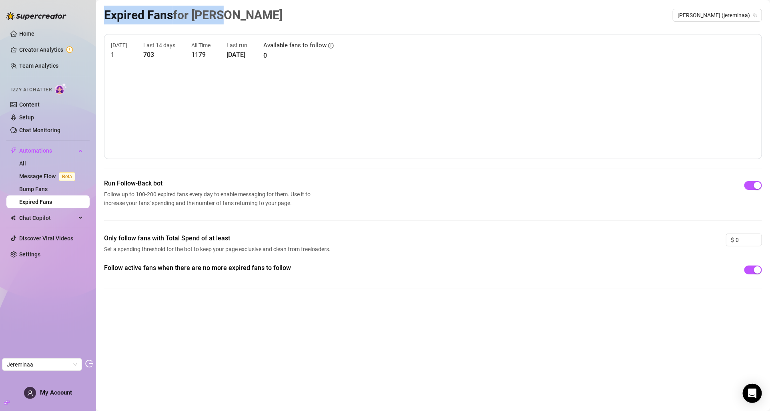
copy article "Expired Fans for Mina"
drag, startPoint x: 244, startPoint y: 12, endPoint x: 114, endPoint y: 16, distance: 130.6
click at [102, 16] on main "Expired Fans for Mina Mina (jereminaa) Today 1 Last 14 days 703 All Time 1179 L…" at bounding box center [433, 205] width 674 height 411
copy span "Follow-Back bot"
drag, startPoint x: 184, startPoint y: 185, endPoint x: 115, endPoint y: 182, distance: 68.9
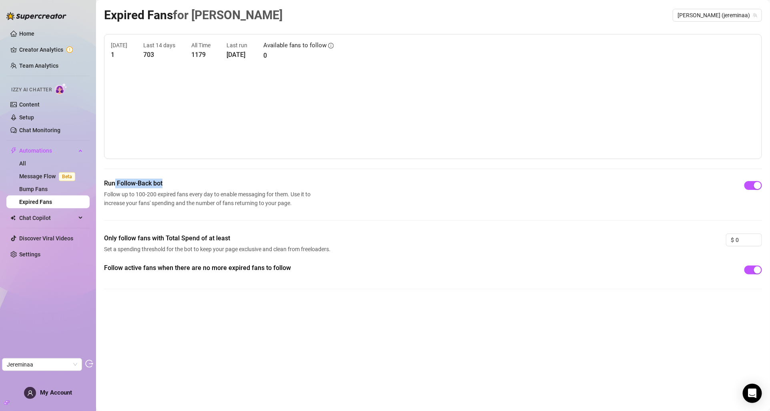
click at [115, 182] on span "Run Follow-Back bot" at bounding box center [209, 184] width 210 height 10
click at [21, 174] on link "Message Flow Beta" at bounding box center [48, 176] width 59 height 6
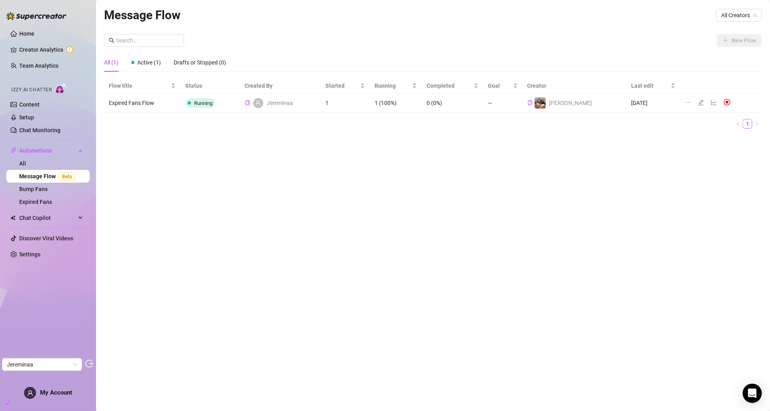
click at [263, 100] on div "Jereminaa" at bounding box center [269, 103] width 48 height 10
click at [699, 101] on div at bounding box center [703, 102] width 10 height 9
click at [698, 101] on icon "edit" at bounding box center [701, 102] width 6 height 6
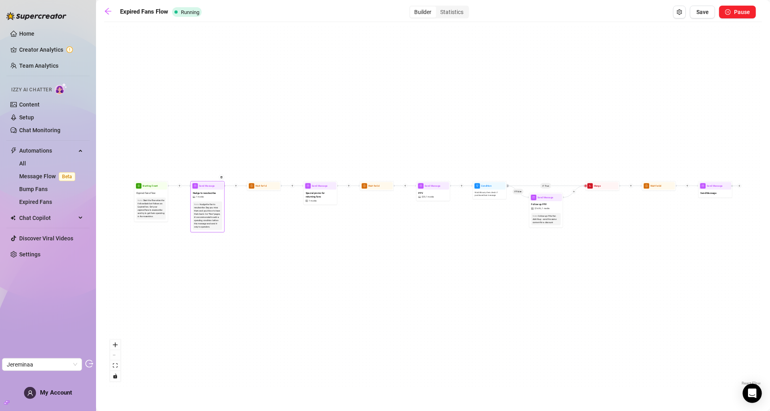
click at [204, 199] on div "Nudge to resubscribe 1 media" at bounding box center [207, 194] width 32 height 10
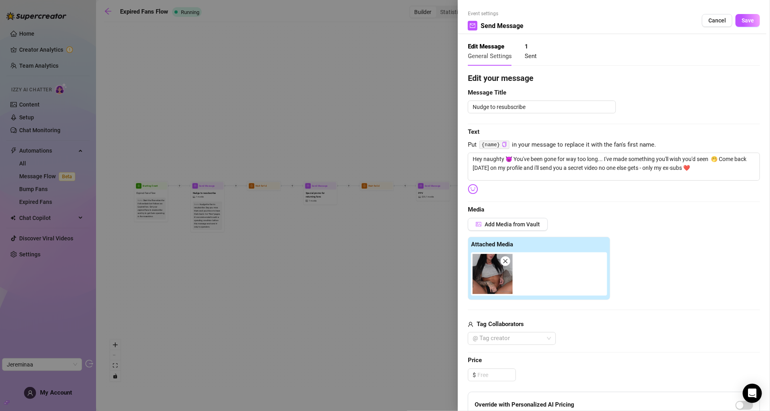
click at [320, 189] on div at bounding box center [385, 205] width 770 height 411
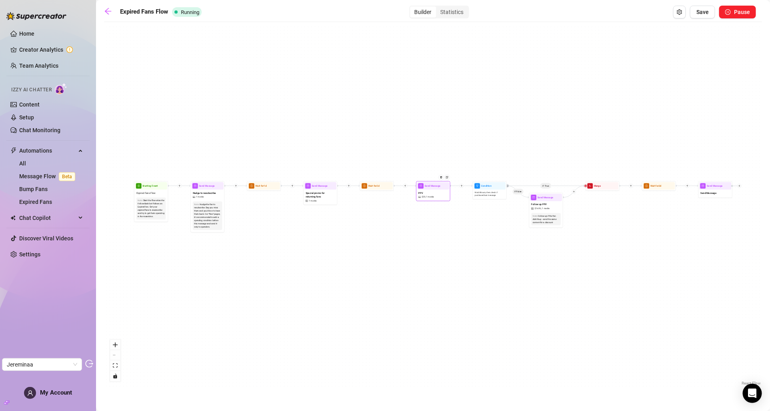
click at [428, 187] on span "Send Message" at bounding box center [433, 186] width 16 height 4
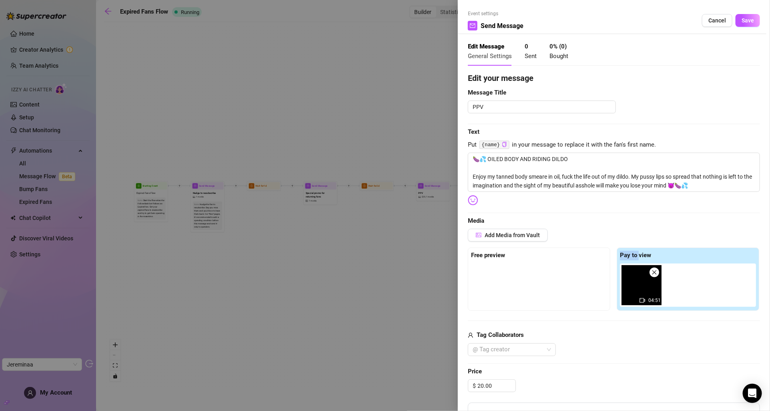
drag, startPoint x: 639, startPoint y: 259, endPoint x: 569, endPoint y: 261, distance: 70.1
click at [569, 261] on div "Free preview Pay to view 04:51" at bounding box center [614, 278] width 292 height 63
click at [569, 260] on div "Free preview" at bounding box center [539, 256] width 136 height 10
click at [558, 275] on div at bounding box center [539, 283] width 136 height 40
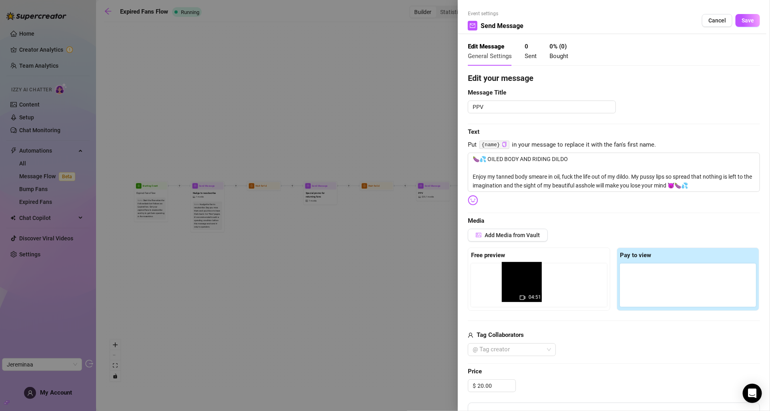
drag, startPoint x: 636, startPoint y: 297, endPoint x: 514, endPoint y: 292, distance: 121.8
click at [514, 292] on div "Free preview Pay to view 04:51" at bounding box center [614, 278] width 292 height 63
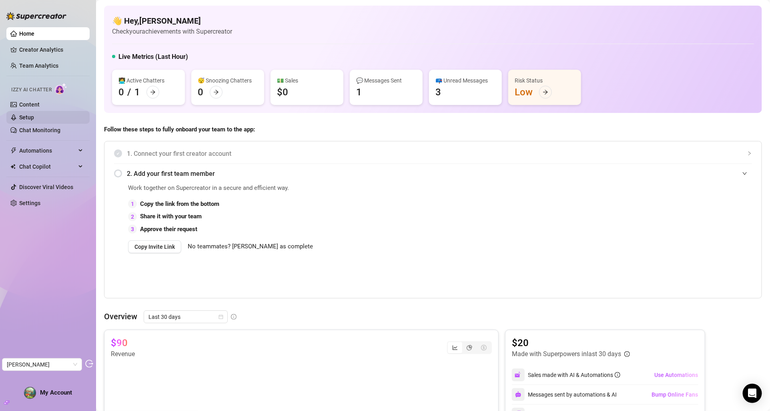
click at [34, 114] on link "Setup" at bounding box center [26, 117] width 15 height 6
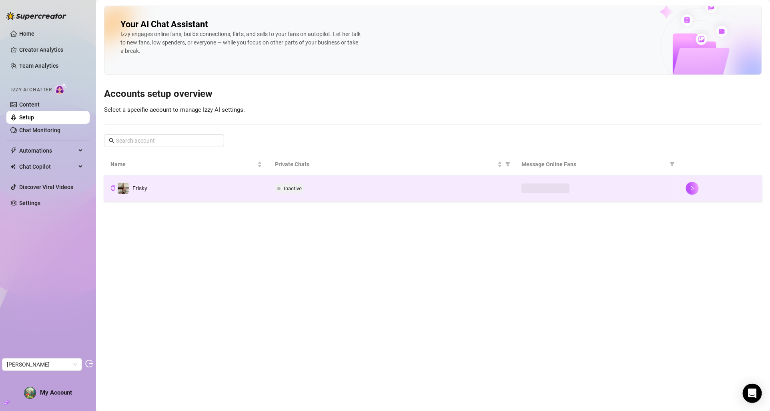
click at [323, 186] on div "Inactive" at bounding box center [392, 188] width 234 height 10
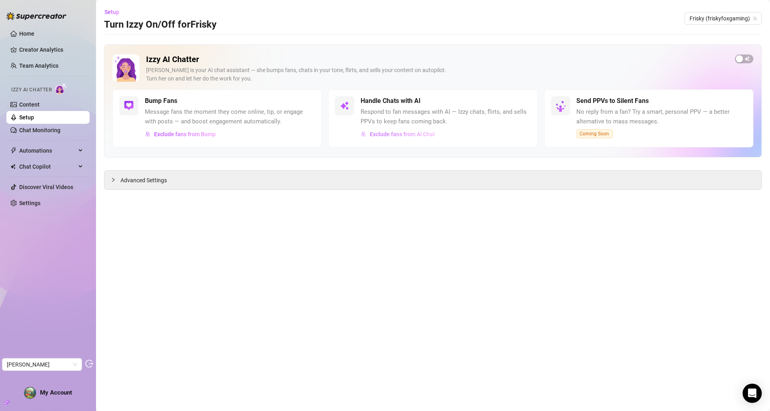
click at [394, 134] on span "Exclude fans from AI Chat" at bounding box center [402, 134] width 65 height 6
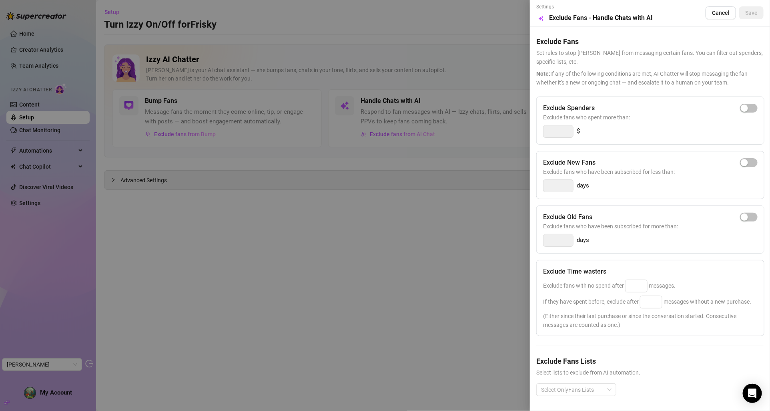
click at [27, 113] on div at bounding box center [385, 205] width 770 height 411
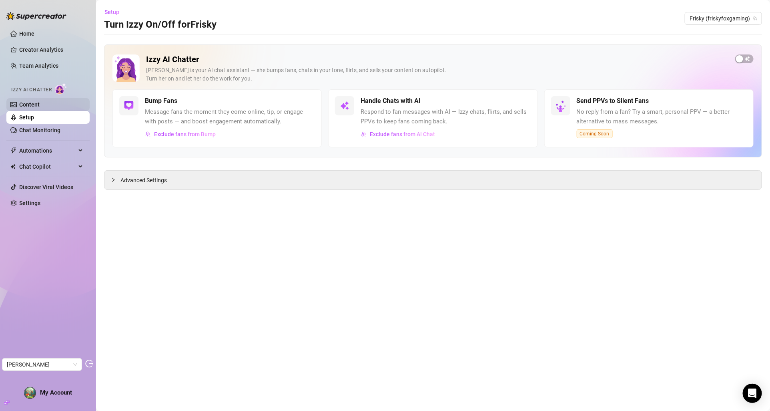
click at [40, 106] on link "Content" at bounding box center [29, 104] width 20 height 6
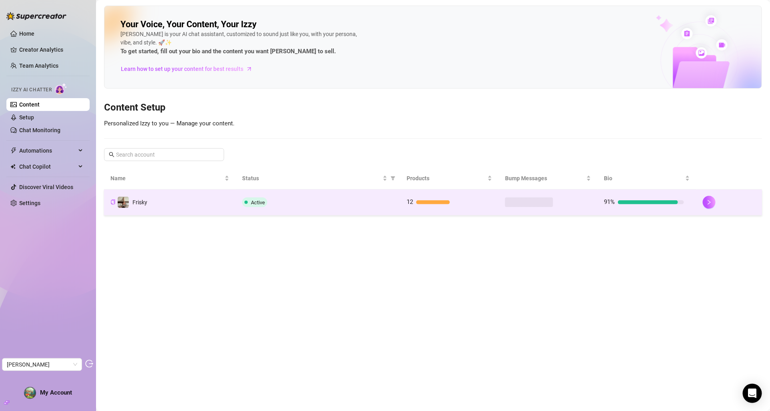
click at [307, 209] on td "Active" at bounding box center [318, 202] width 165 height 26
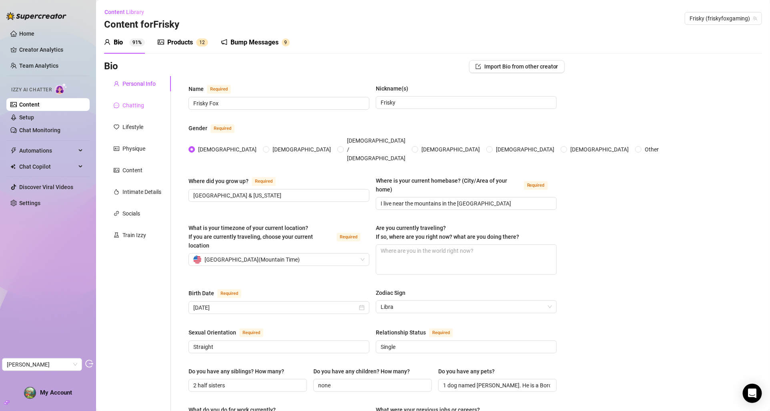
click at [136, 100] on div "Chatting" at bounding box center [137, 105] width 67 height 15
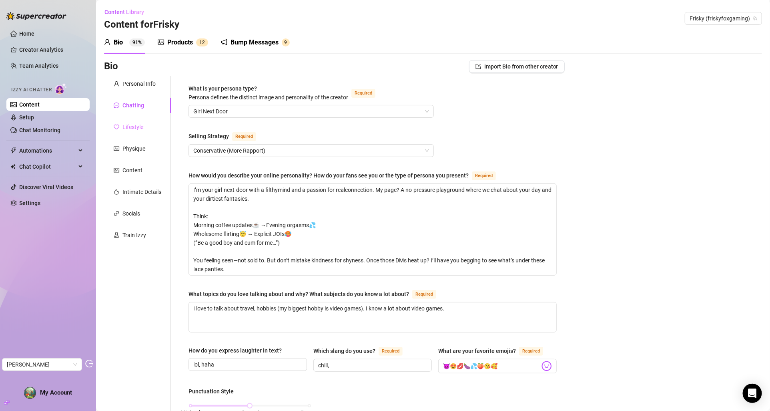
click at [136, 132] on div "Lifestyle" at bounding box center [137, 126] width 67 height 15
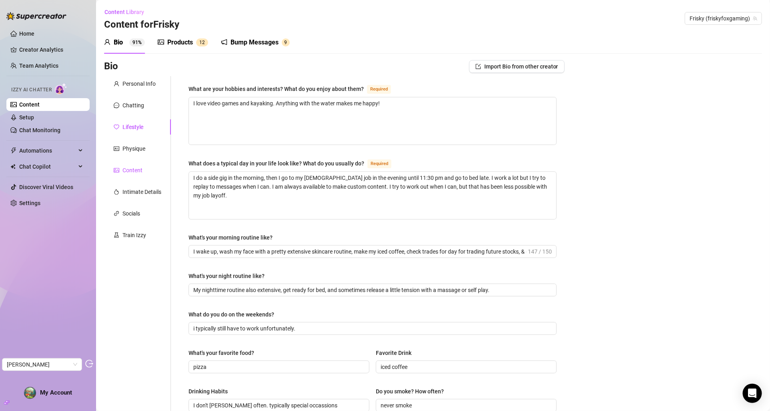
click at [133, 168] on div "Content" at bounding box center [132, 170] width 20 height 9
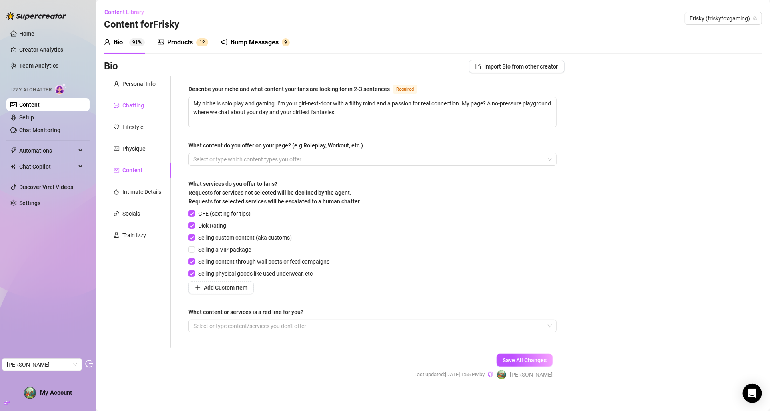
click at [137, 105] on div "Chatting" at bounding box center [133, 105] width 22 height 9
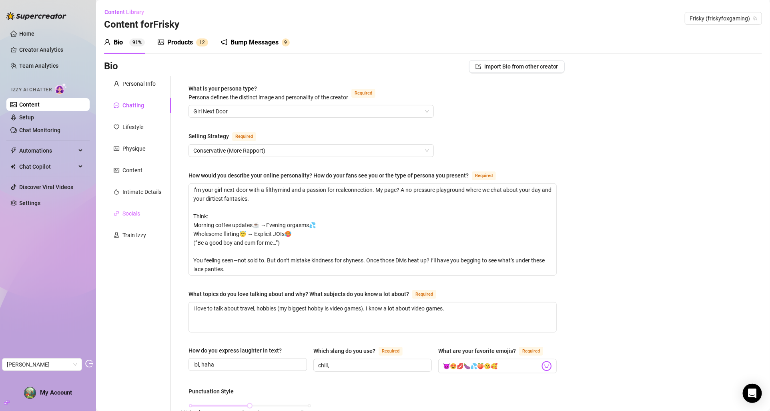
click at [133, 207] on div "Socials" at bounding box center [137, 213] width 67 height 15
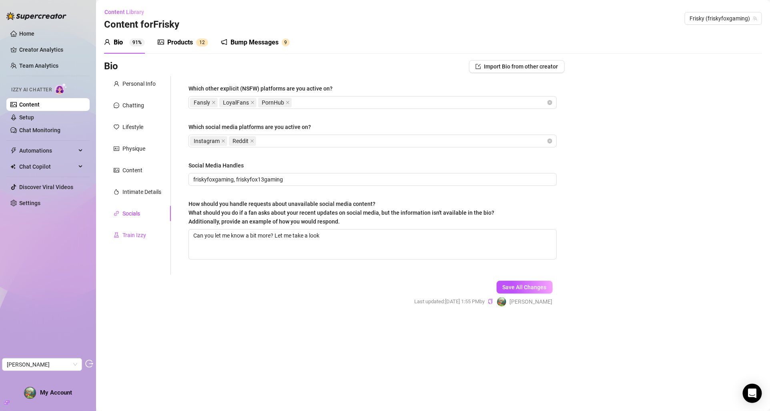
click at [133, 234] on div "Train Izzy" at bounding box center [134, 235] width 24 height 9
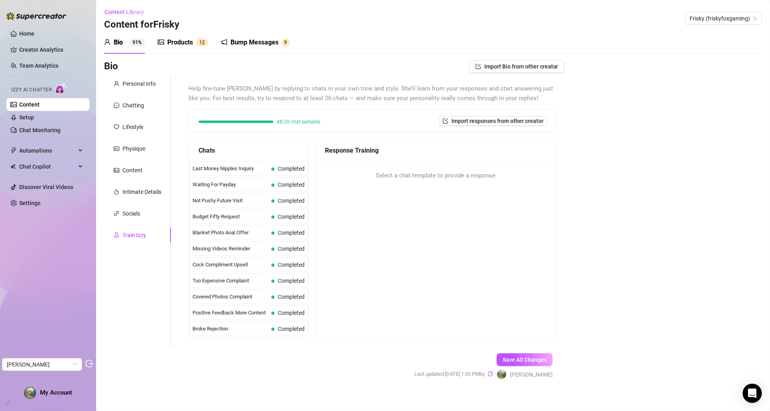
click at [192, 46] on div "Products" at bounding box center [180, 43] width 26 height 10
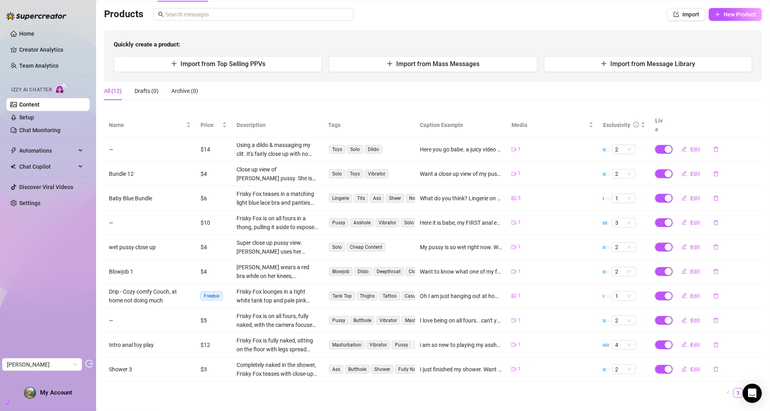
scroll to position [59, 0]
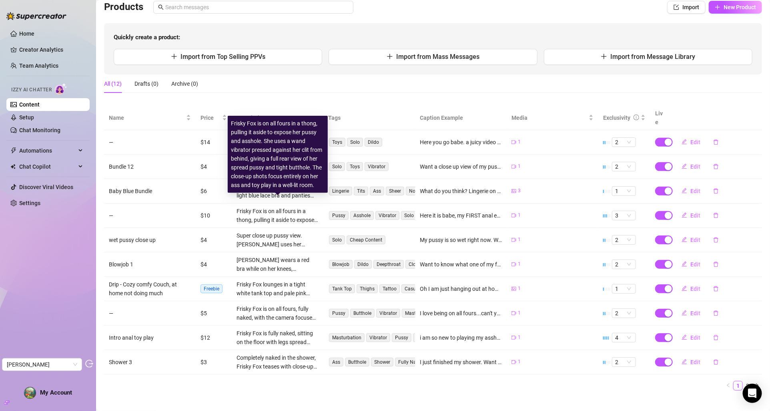
click at [271, 207] on div "Frisky Fox is on all fours in a thong, pulling it aside to expose her pussy and…" at bounding box center [278, 216] width 82 height 18
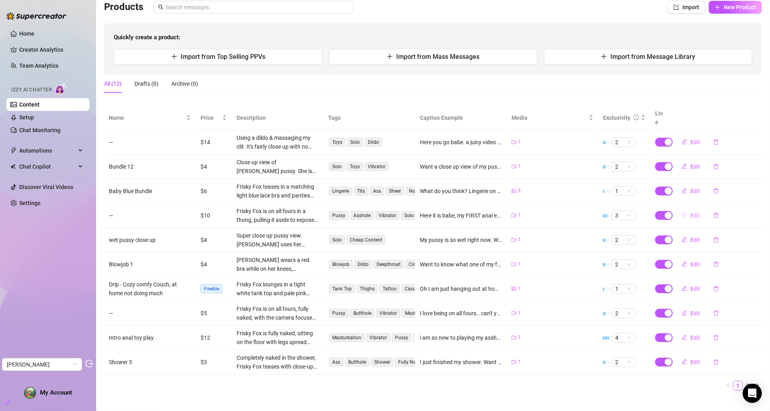
click at [690, 209] on button "Edit" at bounding box center [691, 215] width 32 height 13
type textarea "Here it is babe, my FIRST anal experience. It hurt, but felt so good. And it's …"
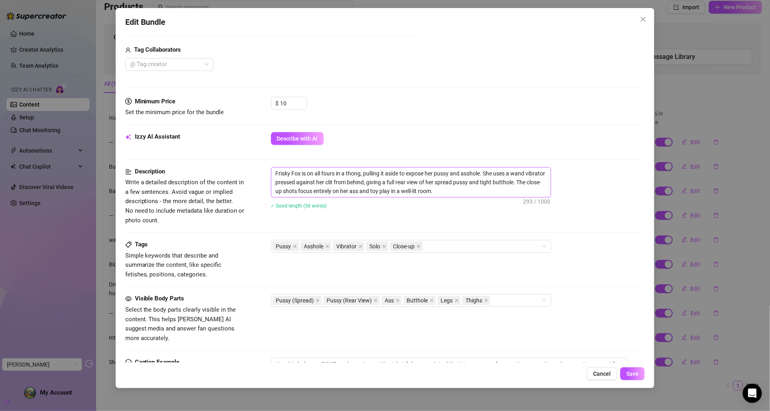
scroll to position [195, 0]
click at [673, 197] on div "Edit Bundle Account Frisky (@friskyfoxgaming) Name Name is for your internal or…" at bounding box center [385, 205] width 770 height 411
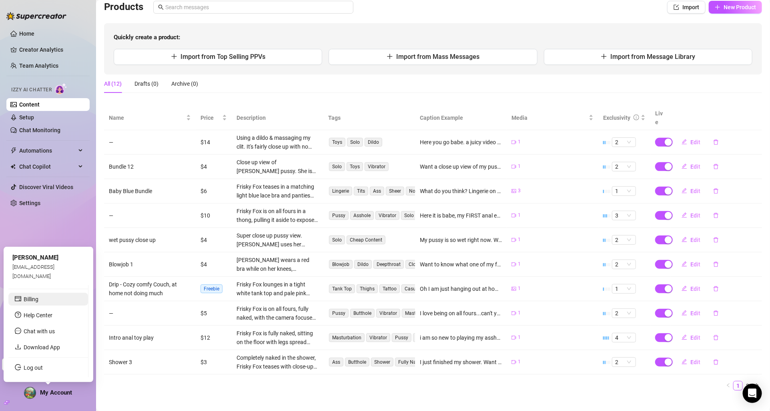
click at [38, 299] on link "Billing" at bounding box center [31, 299] width 15 height 6
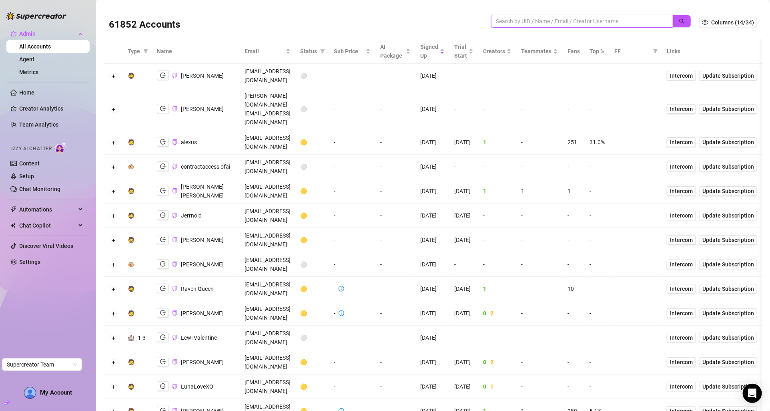
click at [548, 23] on input "search" at bounding box center [579, 21] width 166 height 9
paste input "[EMAIL_ADDRESS][DOMAIN_NAME]"
type input "[EMAIL_ADDRESS][DOMAIN_NAME]"
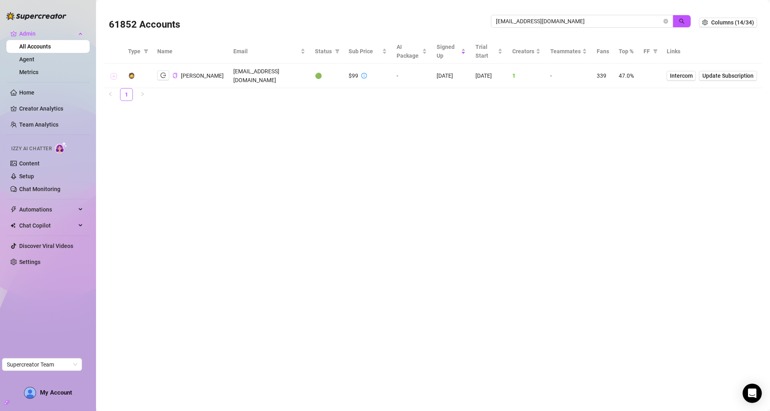
click at [116, 73] on button "Expand row" at bounding box center [113, 76] width 6 height 6
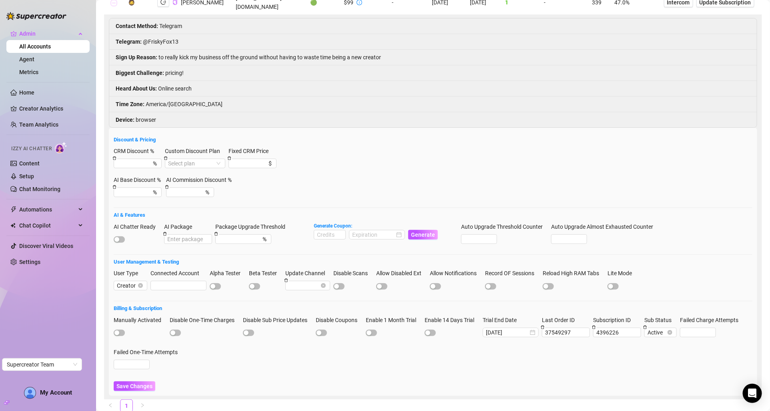
scroll to position [83, 0]
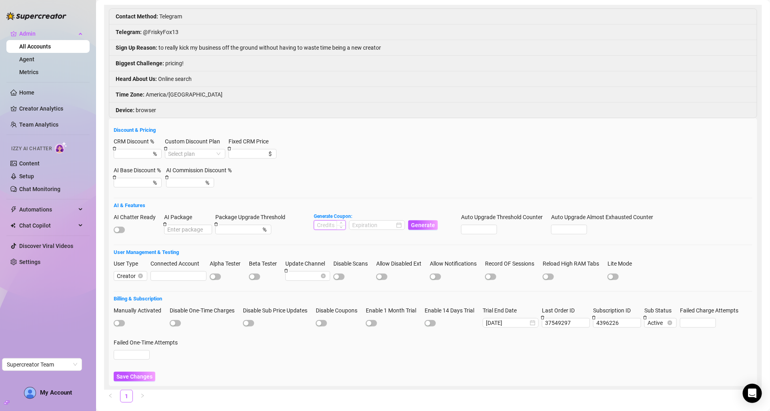
click at [333, 221] on input at bounding box center [329, 225] width 31 height 9
type input "1000"
click at [366, 221] on input at bounding box center [373, 225] width 42 height 9
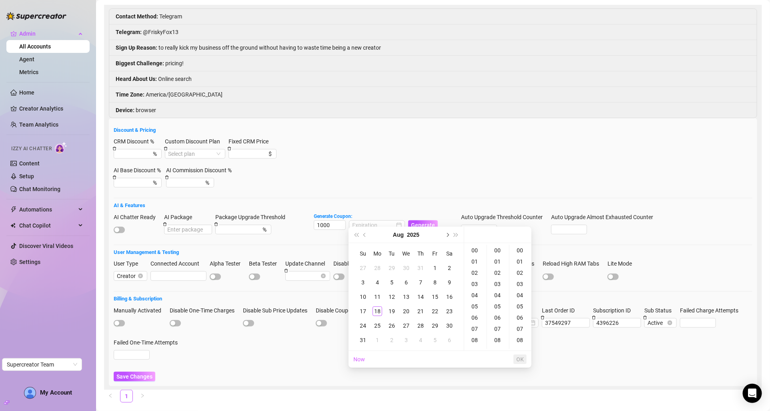
click at [449, 237] on button "Next month (PageDown)" at bounding box center [447, 235] width 9 height 16
click at [424, 293] on div "18" at bounding box center [421, 297] width 10 height 10
type input "[DATE] 00:00:00"
click at [520, 359] on span "OK" at bounding box center [520, 359] width 8 height 6
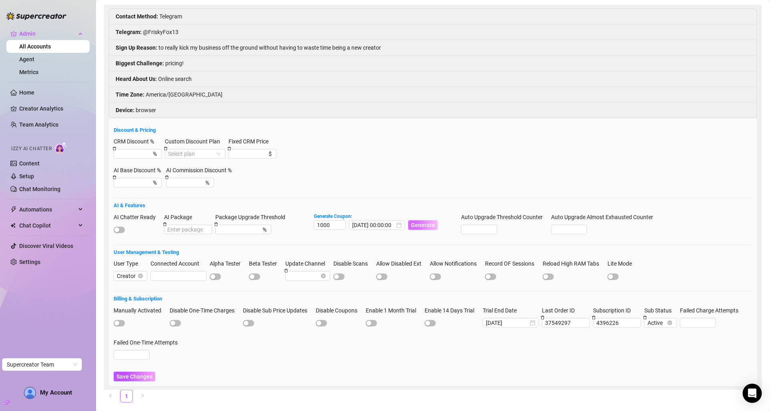
click at [424, 222] on span "Generate" at bounding box center [423, 225] width 24 height 6
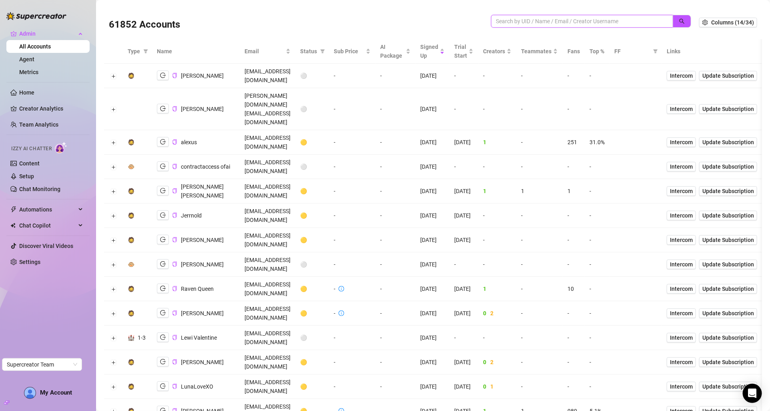
click at [500, 17] on input "search" at bounding box center [579, 21] width 166 height 9
paste input "[EMAIL_ADDRESS][DOMAIN_NAME]"
type input "[EMAIL_ADDRESS][DOMAIN_NAME]"
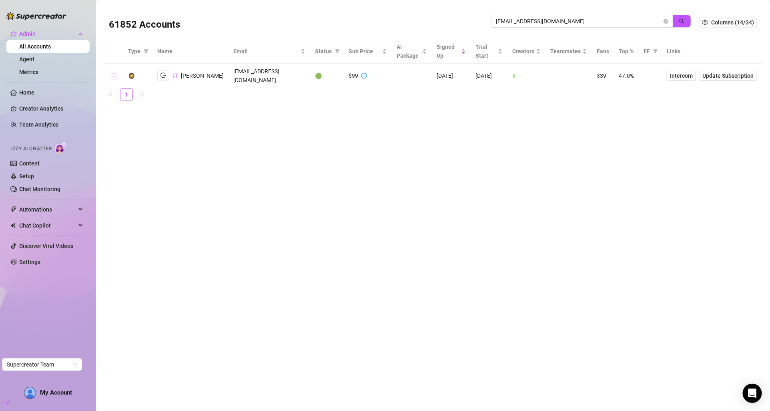
click at [112, 73] on button "Expand row" at bounding box center [113, 76] width 6 height 6
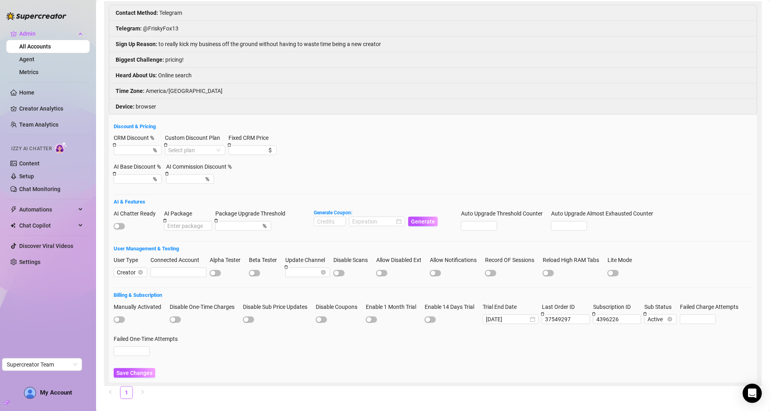
scroll to position [90, 0]
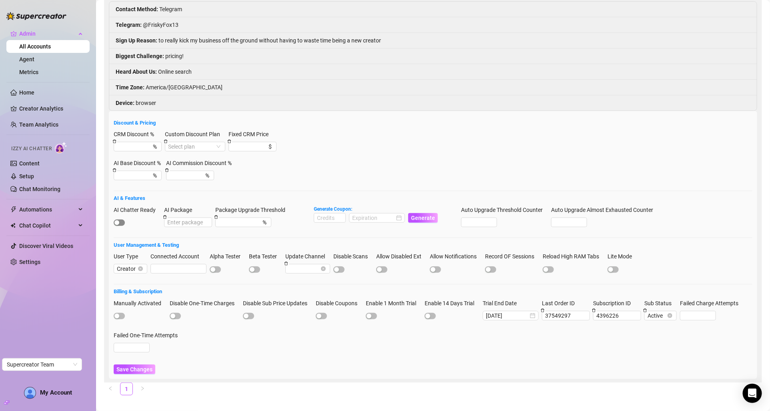
click at [119, 220] on span "button" at bounding box center [119, 222] width 11 height 6
click at [139, 367] on button "Save Changes" at bounding box center [135, 369] width 42 height 10
click at [335, 213] on input at bounding box center [329, 217] width 31 height 9
type input "1000"
click at [385, 215] on input at bounding box center [373, 217] width 42 height 9
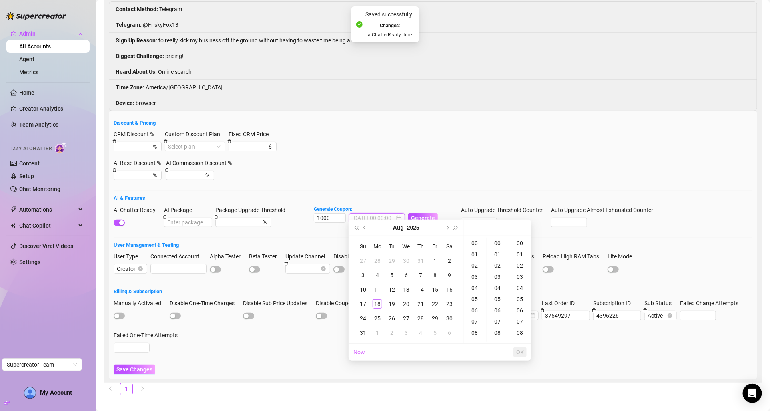
type input "2025-07-30 00:00:00"
click at [447, 229] on button "Next month (PageDown)" at bounding box center [447, 227] width 9 height 16
click at [421, 288] on div "18" at bounding box center [421, 290] width 10 height 10
type input "[DATE] 00:00:00"
click at [522, 351] on span "OK" at bounding box center [520, 352] width 8 height 6
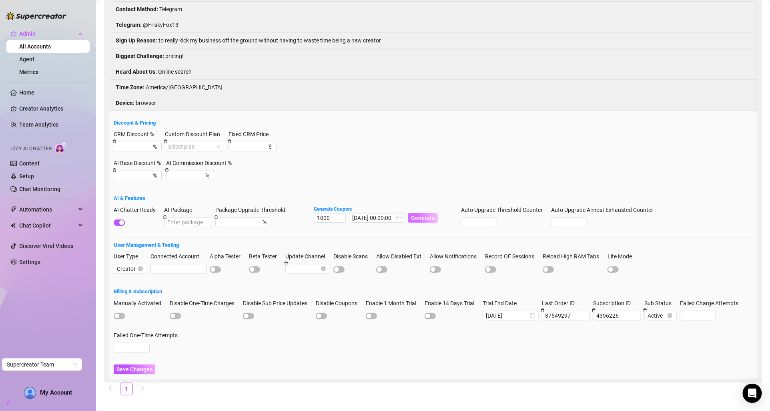
click at [415, 215] on span "Generate" at bounding box center [423, 218] width 24 height 6
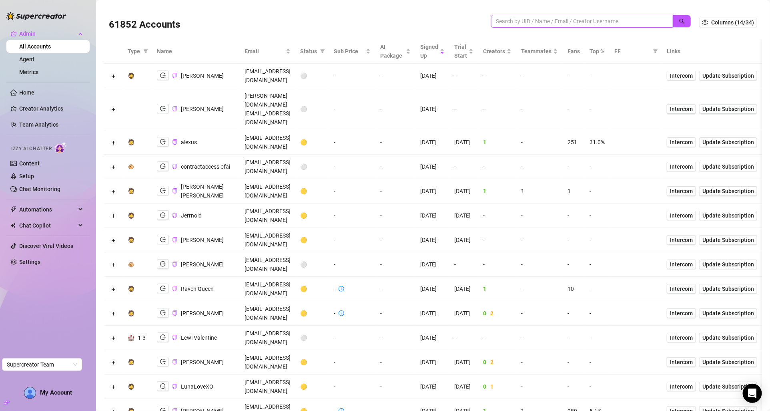
click at [522, 17] on input "search" at bounding box center [579, 21] width 166 height 9
paste input "[EMAIL_ADDRESS][DOMAIN_NAME]"
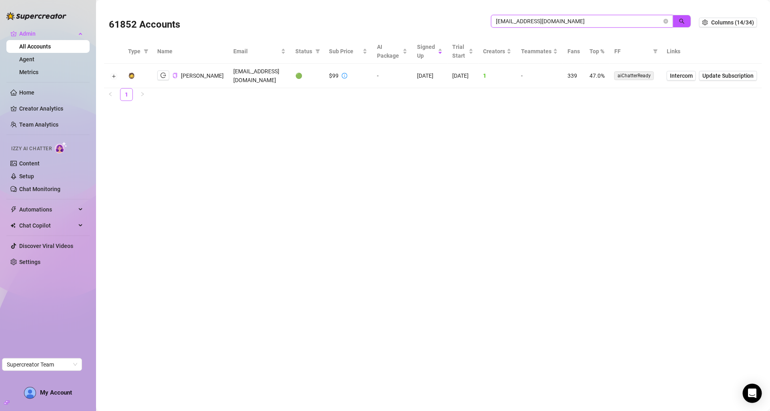
click at [546, 21] on input "[EMAIL_ADDRESS][DOMAIN_NAME]" at bounding box center [579, 21] width 166 height 9
paste input "[PERSON_NAME][EMAIL_ADDRESS][PERSON_NAME][DOMAIN_NAME]"
type input "[PERSON_NAME][EMAIL_ADDRESS][PERSON_NAME][DOMAIN_NAME]"
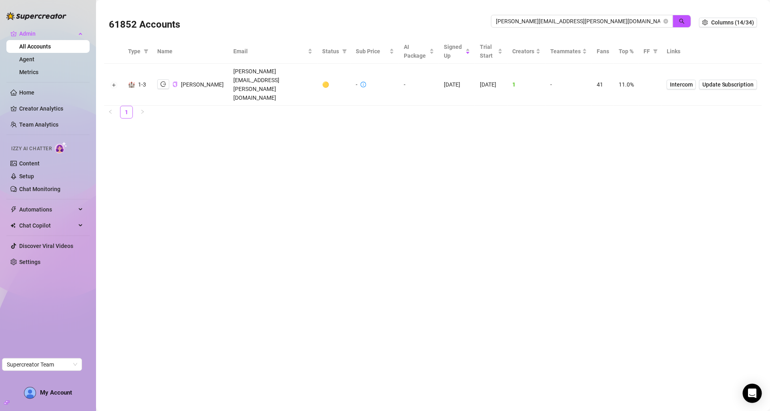
click at [118, 76] on td at bounding box center [113, 85] width 19 height 42
click at [113, 82] on button "Expand row" at bounding box center [113, 85] width 6 height 6
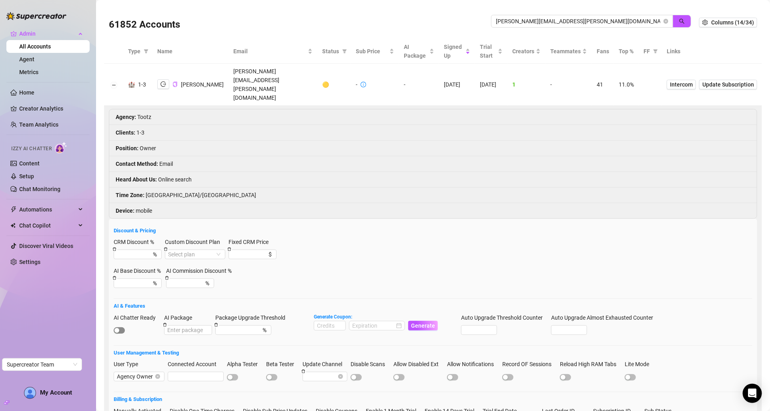
click at [123, 327] on span "button" at bounding box center [119, 330] width 11 height 6
click at [333, 321] on input at bounding box center [329, 325] width 31 height 9
type input "1"
type input "1000"
click at [384, 321] on input at bounding box center [373, 325] width 42 height 9
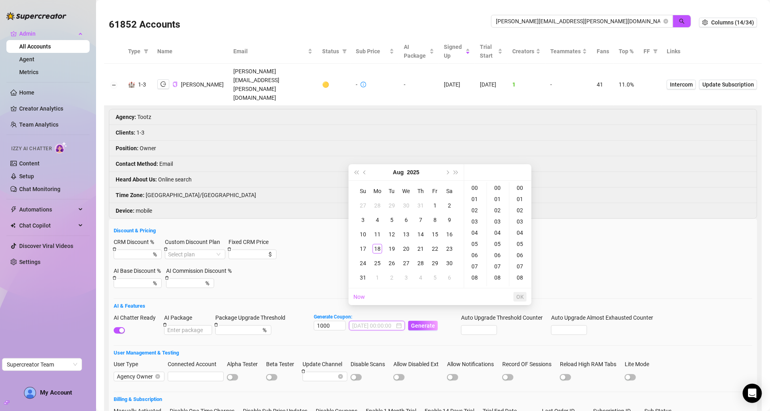
type input "[DATE] 00:00:00"
click at [446, 171] on span "Next month (PageDown)" at bounding box center [447, 172] width 4 height 4
click at [422, 236] on div "18" at bounding box center [421, 234] width 10 height 10
type input "[DATE] 00:00:00"
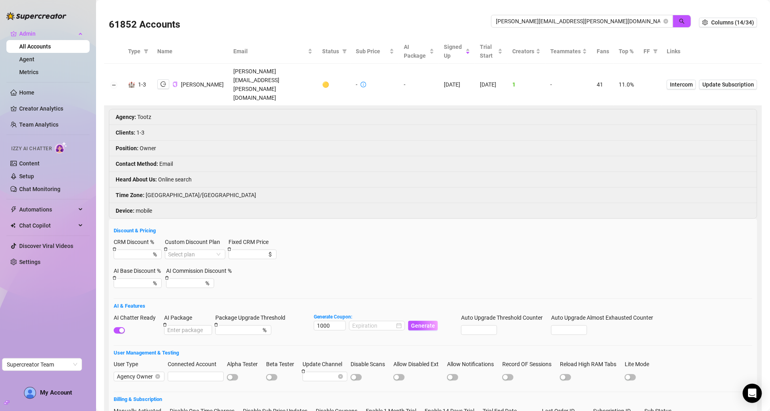
click at [424, 325] on div "AI Chatter Ready AI Package Package Upgrade Threshold % Generate Coupon: 1000 G…" at bounding box center [433, 327] width 639 height 29
click at [378, 321] on input at bounding box center [373, 325] width 42 height 9
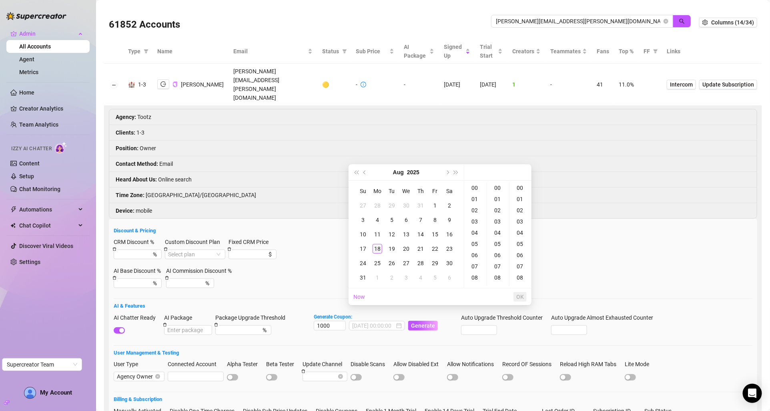
click at [379, 247] on div "18" at bounding box center [378, 249] width 10 height 10
type input "[DATE] 00:08:00"
click at [506, 277] on div "08" at bounding box center [498, 277] width 19 height 11
click at [520, 289] on li "OK" at bounding box center [520, 296] width 13 height 17
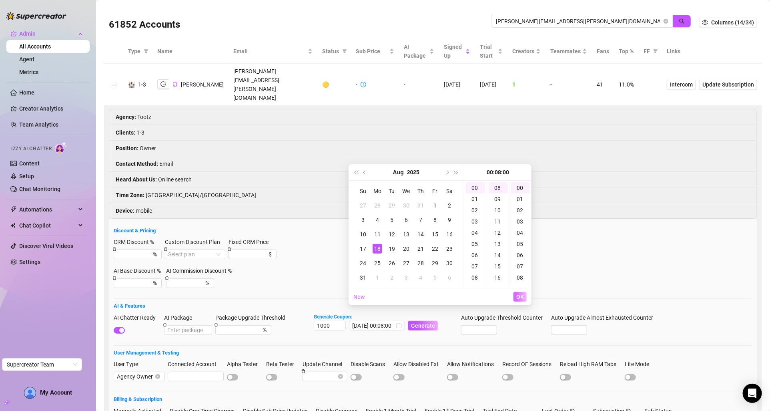
click at [520, 296] on span "OK" at bounding box center [520, 296] width 8 height 6
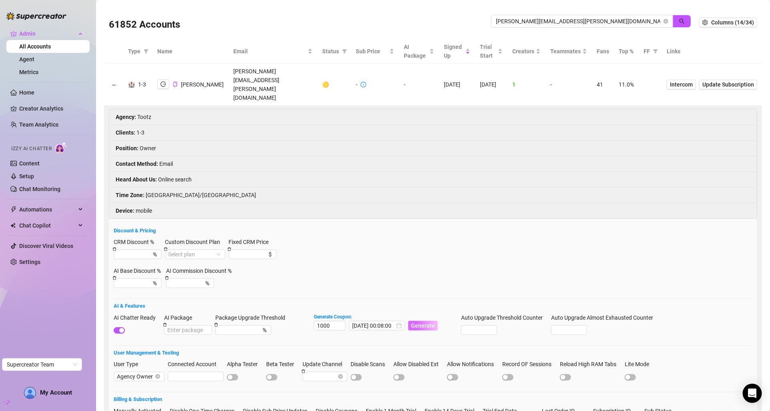
click at [423, 322] on span "Generate" at bounding box center [423, 325] width 24 height 6
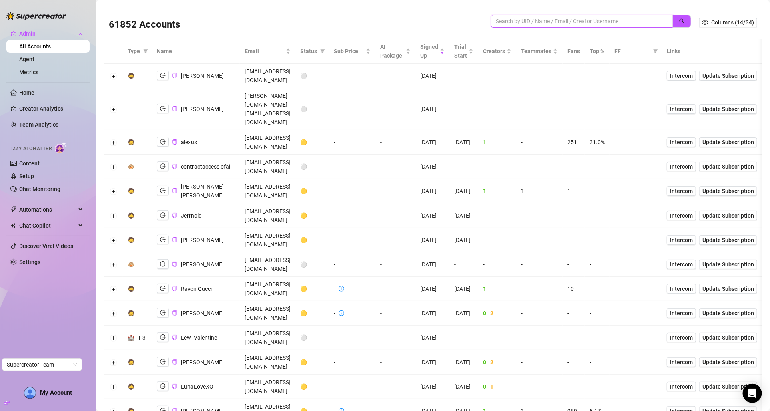
click at [513, 21] on input "search" at bounding box center [579, 21] width 166 height 9
paste input "[PERSON_NAME][EMAIL_ADDRESS][PERSON_NAME][DOMAIN_NAME]"
type input "[PERSON_NAME][EMAIL_ADDRESS][PERSON_NAME][DOMAIN_NAME]"
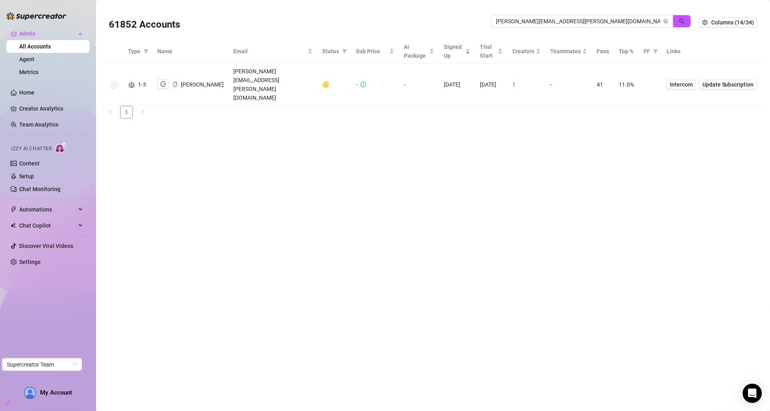
click at [114, 82] on button "Expand row" at bounding box center [113, 85] width 6 height 6
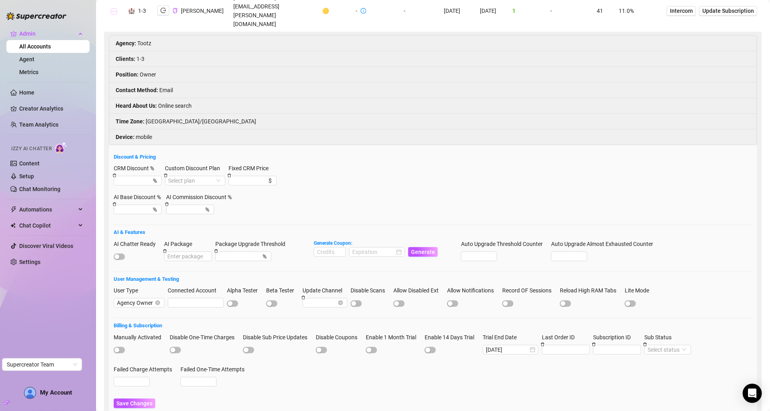
scroll to position [76, 0]
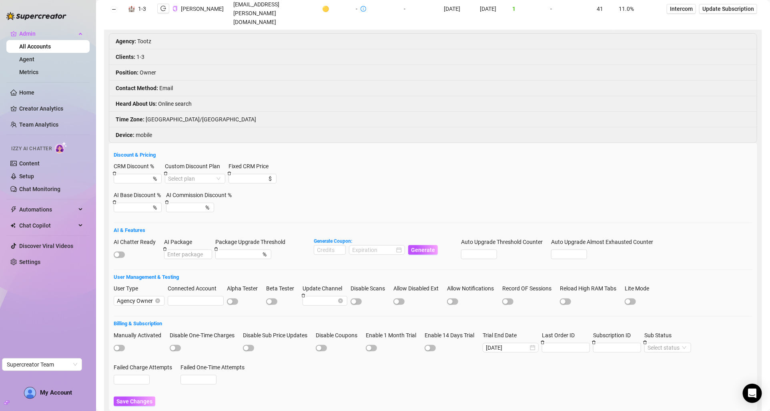
click at [122, 250] on div at bounding box center [137, 254] width 47 height 9
click at [122, 251] on span "button" at bounding box center [119, 254] width 11 height 6
click at [146, 396] on button "Save Changes" at bounding box center [135, 401] width 42 height 10
click at [322, 245] on input at bounding box center [329, 249] width 31 height 9
click at [317, 192] on form "Discount & Pricing CRM Discount % % Custom Discount Plan Select plan Fixed CRM …" at bounding box center [433, 278] width 639 height 255
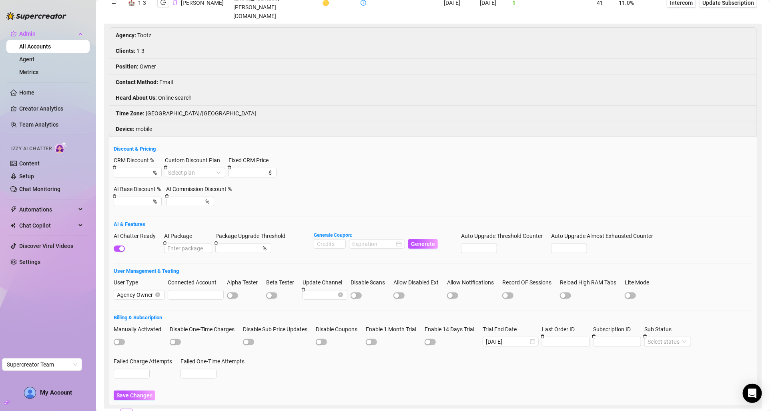
scroll to position [81, 0]
click at [330, 240] on input at bounding box center [329, 244] width 31 height 9
type input "1000"
click at [363, 240] on input at bounding box center [373, 244] width 42 height 9
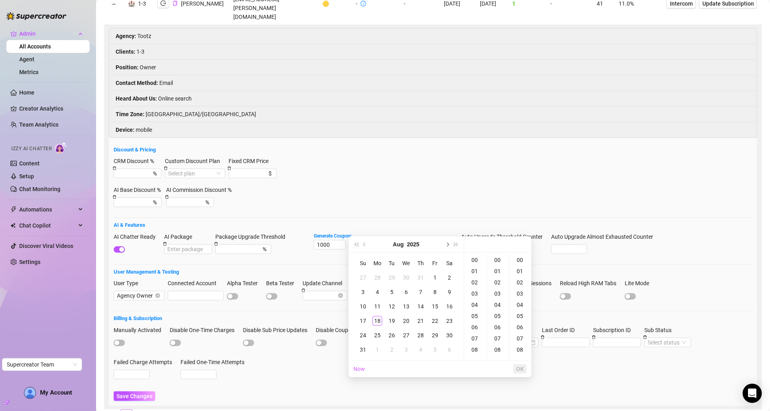
click at [447, 244] on span "Next month (PageDown)" at bounding box center [447, 244] width 4 height 4
click at [421, 309] on div "18" at bounding box center [421, 306] width 10 height 10
click at [474, 355] on div "09" at bounding box center [475, 360] width 19 height 11
click at [501, 351] on div "08" at bounding box center [498, 349] width 19 height 11
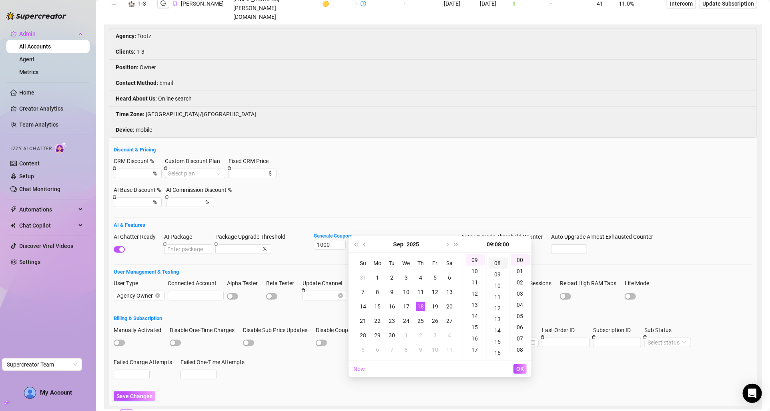
scroll to position [90, 0]
type input "[DATE] 09:08:00"
click at [522, 371] on span "OK" at bounding box center [520, 368] width 8 height 6
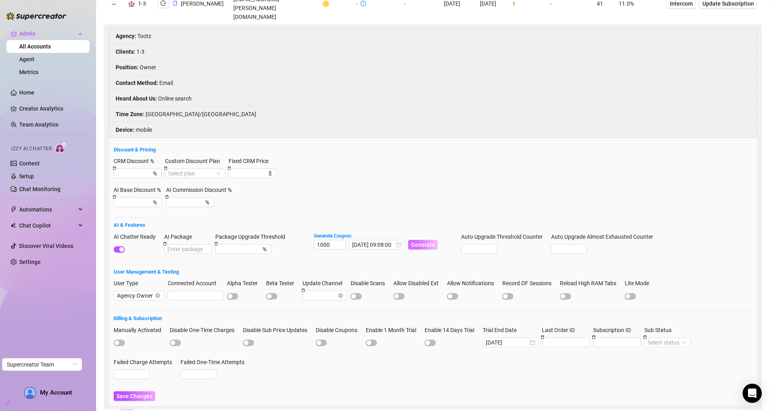
click at [418, 241] on span "Generate" at bounding box center [423, 244] width 24 height 6
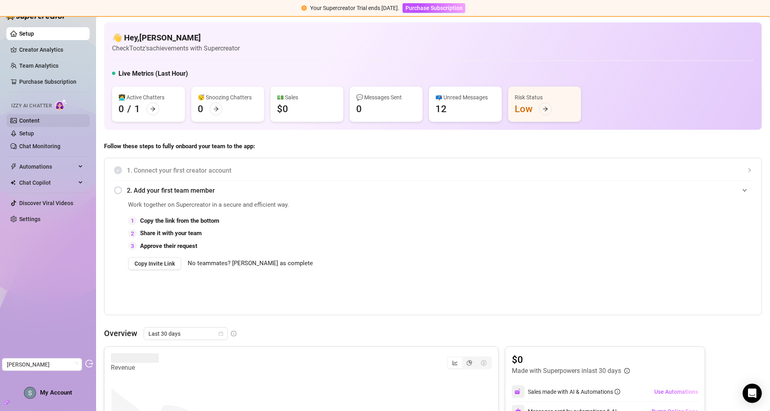
click at [36, 120] on link "Content" at bounding box center [29, 120] width 20 height 6
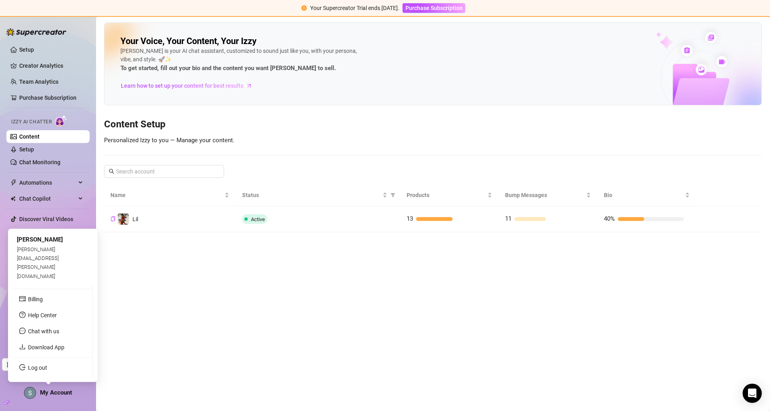
click at [53, 393] on span "My Account" at bounding box center [56, 392] width 32 height 7
click at [40, 297] on link "Billing" at bounding box center [33, 299] width 15 height 6
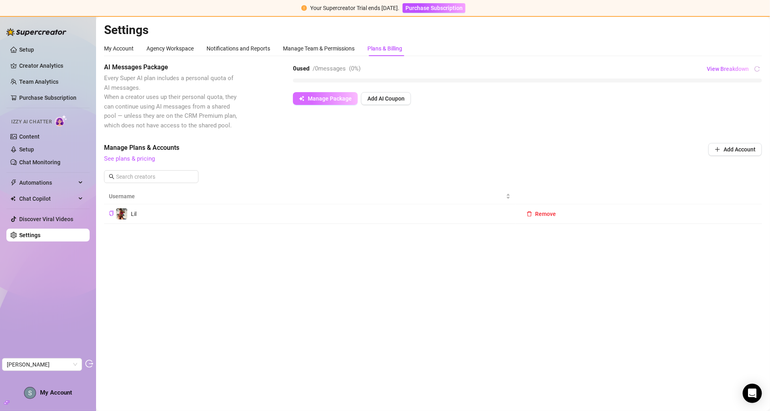
click at [323, 96] on span "Manage Package" at bounding box center [330, 98] width 44 height 6
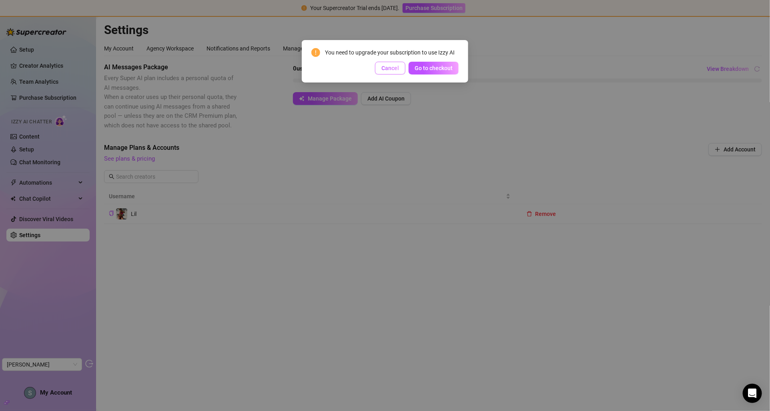
click at [385, 67] on span "Cancel" at bounding box center [391, 68] width 18 height 6
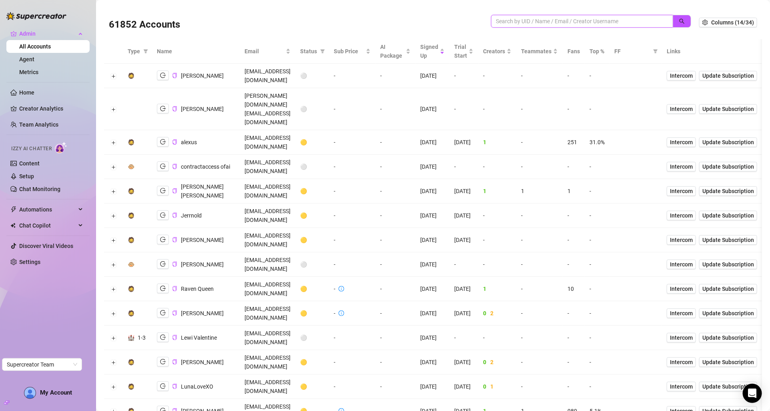
click at [547, 20] on input "search" at bounding box center [579, 21] width 166 height 9
paste input "[PERSON_NAME][EMAIL_ADDRESS][PERSON_NAME][DOMAIN_NAME]"
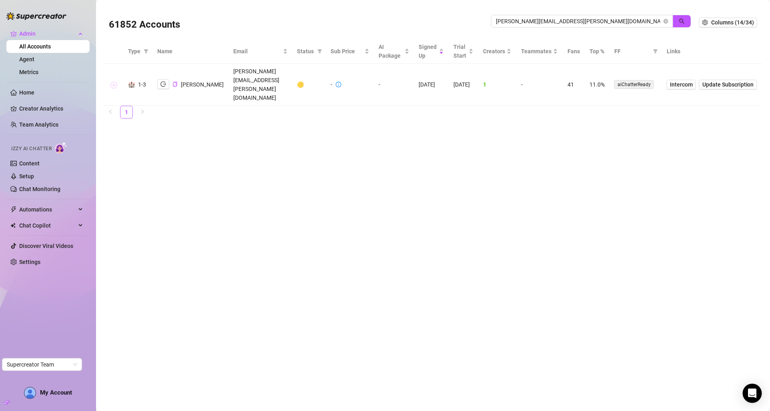
click at [114, 82] on button "Expand row" at bounding box center [113, 85] width 6 height 6
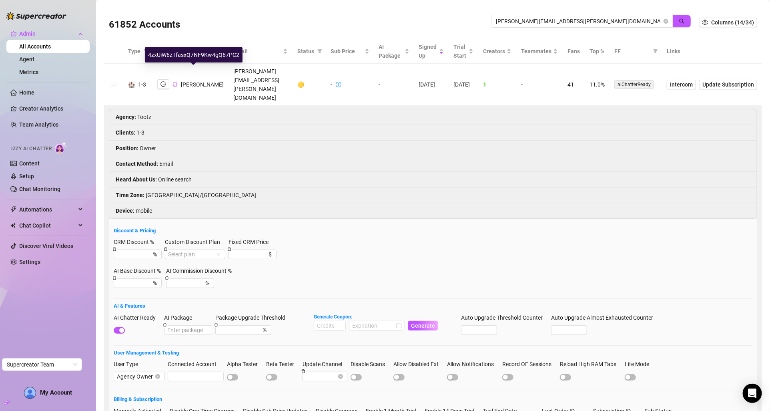
click at [174, 82] on icon "copy" at bounding box center [175, 84] width 5 height 5
click at [591, 20] on input "scott.sutherland@live.com.au" at bounding box center [579, 21] width 166 height 9
paste input "f3fDIQRJjvhZcxWLwqdwdcWtoh42"
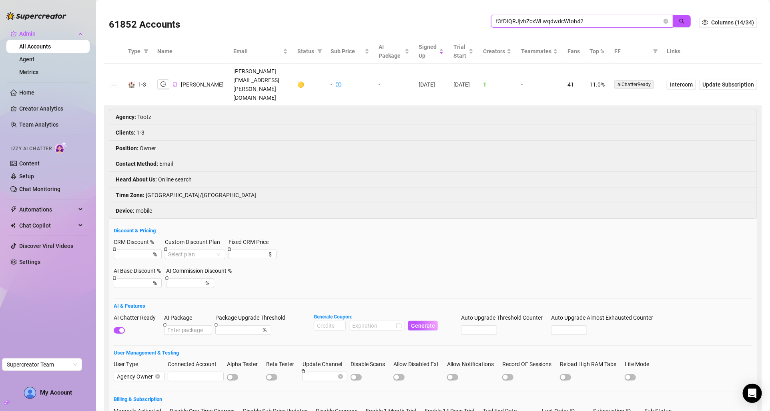
type input "f3fDIQRJjvhZcxWLwqdwdcWtoh42"
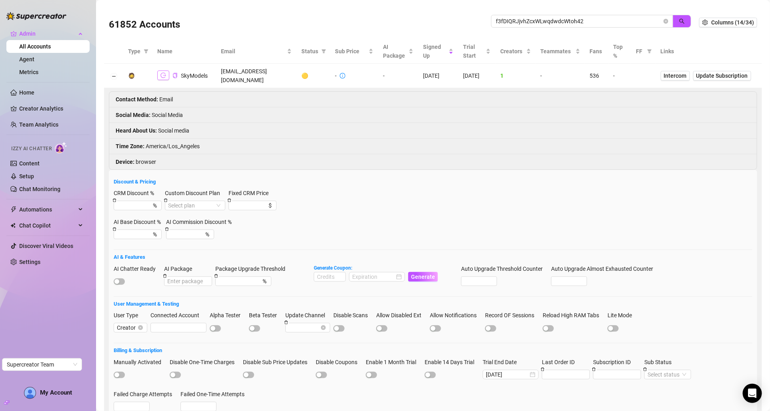
click at [165, 73] on icon "logout" at bounding box center [164, 75] width 6 height 6
click at [165, 73] on icon "logout" at bounding box center [164, 75] width 6 height 5
click at [174, 73] on icon "copy" at bounding box center [175, 75] width 5 height 5
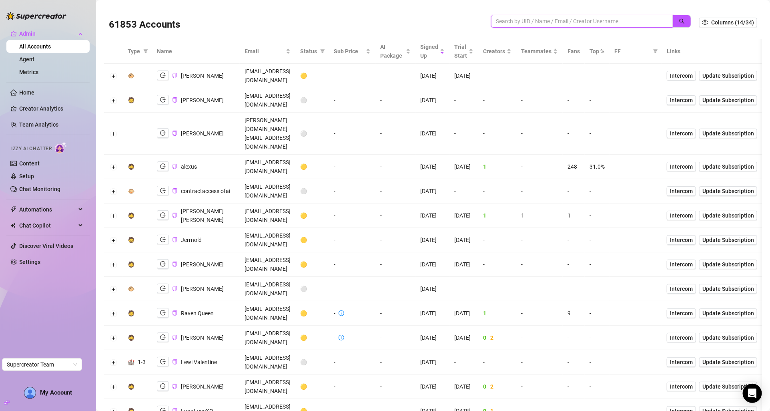
click at [518, 20] on input "search" at bounding box center [579, 21] width 166 height 9
paste input "f3fDIQRJjvhZcxWLwqdwdcWtoh42"
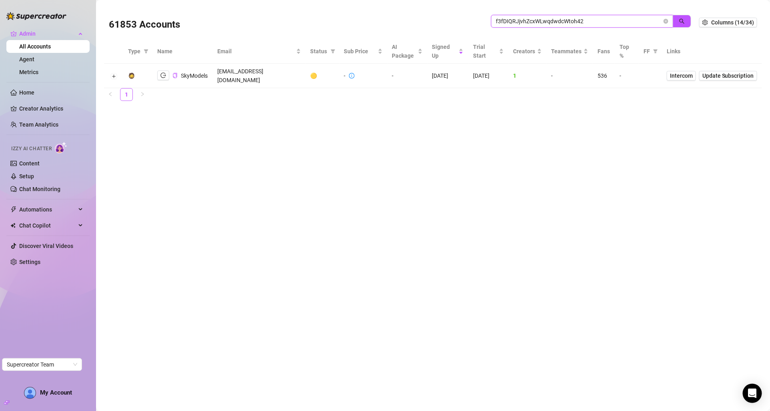
click at [528, 22] on input "f3fDIQRJjvhZcxWLwqdwdcWtoh42" at bounding box center [579, 21] width 166 height 9
paste input "[PERSON_NAME][EMAIL_ADDRESS][DOMAIN_NAME]"
type input "[PERSON_NAME][EMAIL_ADDRESS][DOMAIN_NAME]"
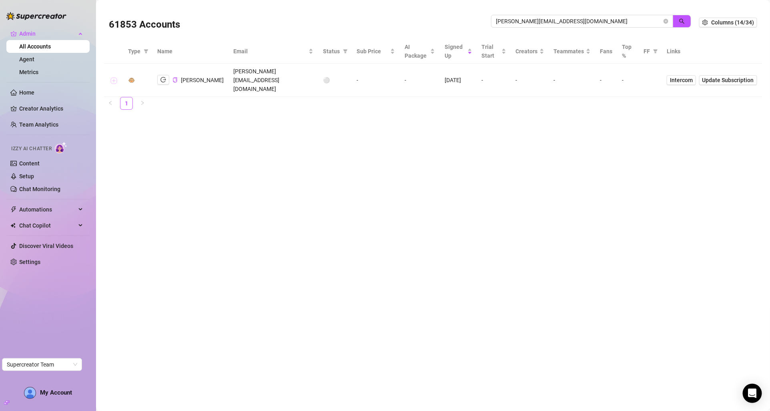
click at [113, 77] on button "Expand row" at bounding box center [113, 80] width 6 height 6
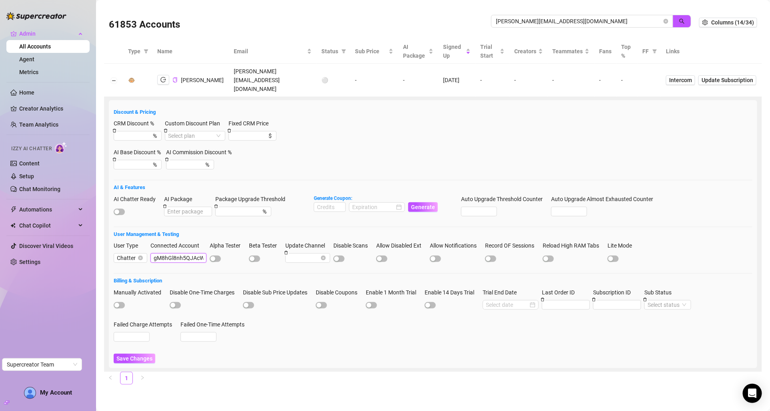
click at [184, 253] on input "gM8hGl8nh5QJAcWTBpaE6DsXBeL2" at bounding box center [179, 258] width 56 height 10
paste input "f3fDIQRJjvhZcxWLwqdwdcWtoh4"
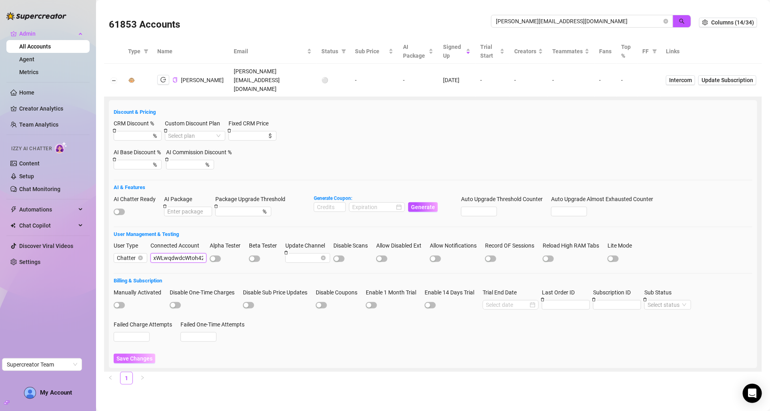
type input "f3fDIQRJjvhZcxWLwqdwdcWtoh42"
click at [131, 355] on span "Save Changes" at bounding box center [134, 358] width 36 height 6
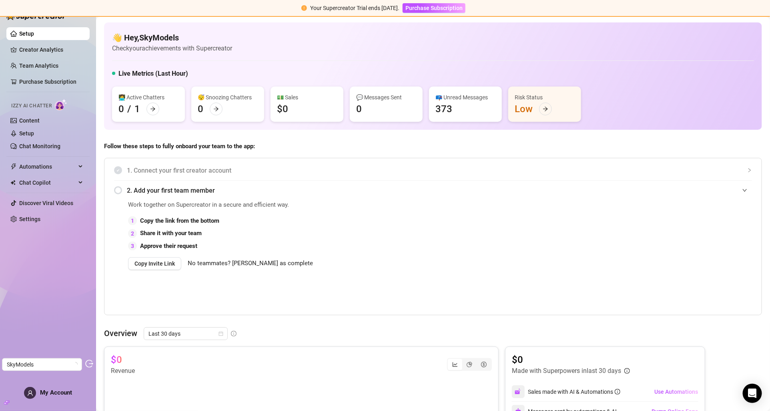
click at [48, 407] on aside "Setup Creator Analytics Team Analytics Purchase Subscription Izzy AI Chatter Co…" at bounding box center [48, 205] width 96 height 411
click at [51, 391] on span "My Account" at bounding box center [56, 392] width 32 height 7
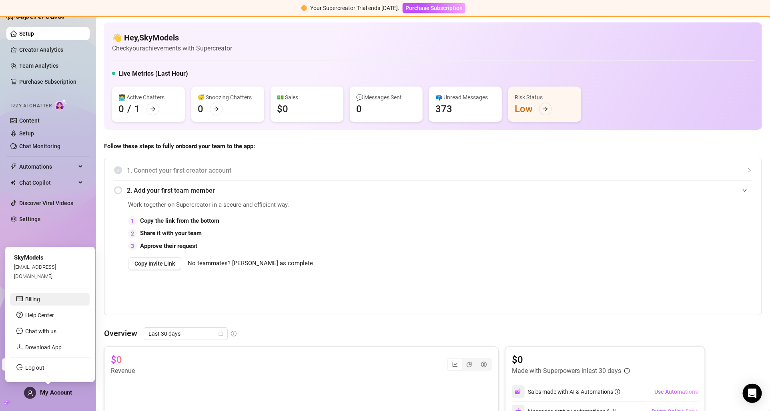
click at [40, 302] on link "Billing" at bounding box center [32, 299] width 15 height 6
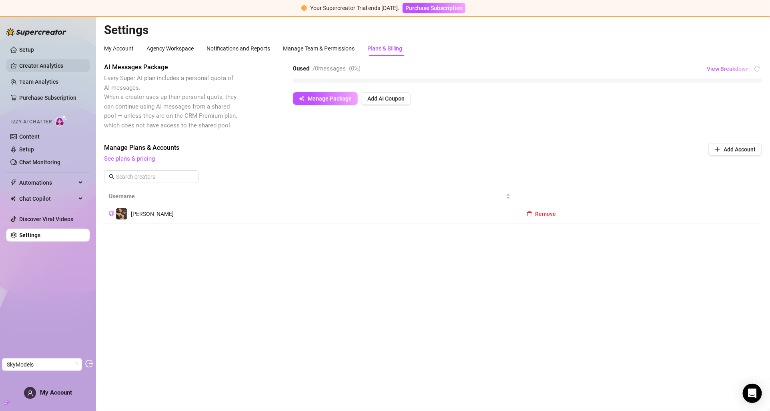
click at [49, 70] on link "Creator Analytics" at bounding box center [51, 65] width 64 height 13
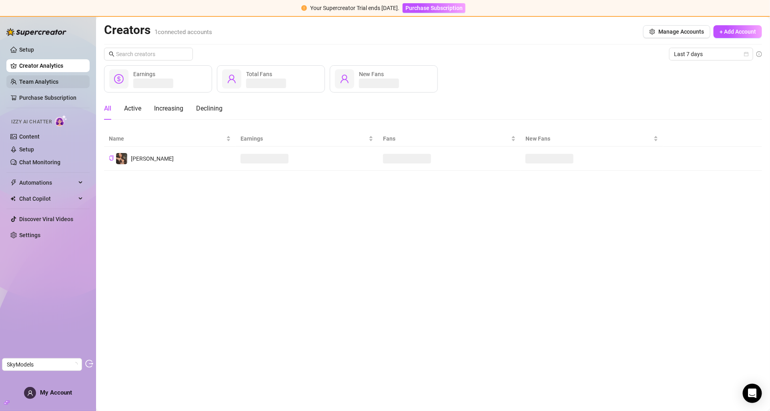
click at [49, 78] on link "Team Analytics" at bounding box center [38, 81] width 39 height 6
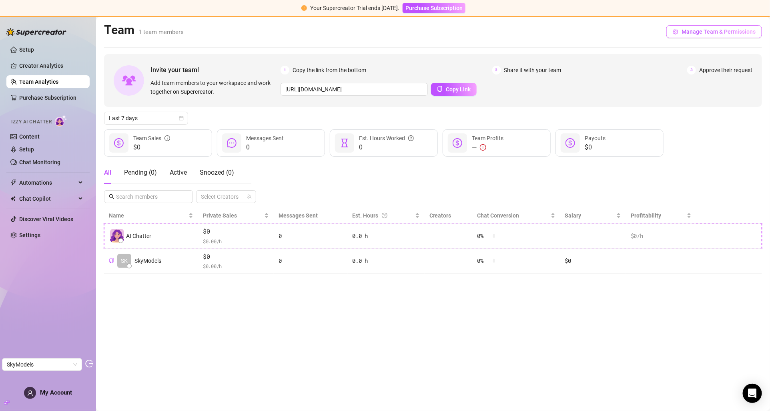
click at [684, 32] on span "Manage Team & Permissions" at bounding box center [719, 31] width 74 height 6
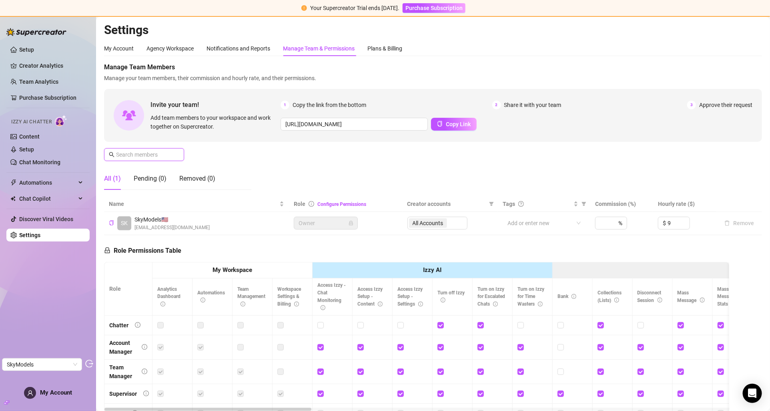
click at [153, 153] on input "text" at bounding box center [144, 154] width 57 height 9
paste input "f3fDIQRJjvhZcxWLwqdwdcWtoh42"
type input "f3fDIQRJjvhZcxWLwqdwdcWtoh42"
click at [205, 181] on div "Removed (0)" at bounding box center [197, 179] width 36 height 10
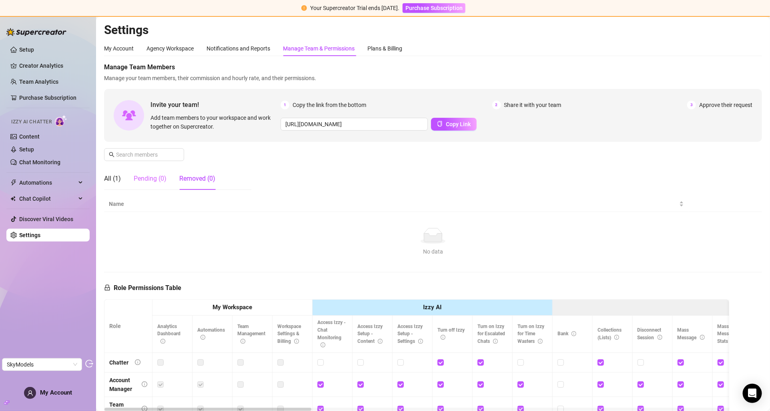
click at [145, 186] on div "Pending (0)" at bounding box center [150, 178] width 33 height 22
click at [112, 180] on div "All (1)" at bounding box center [112, 179] width 17 height 10
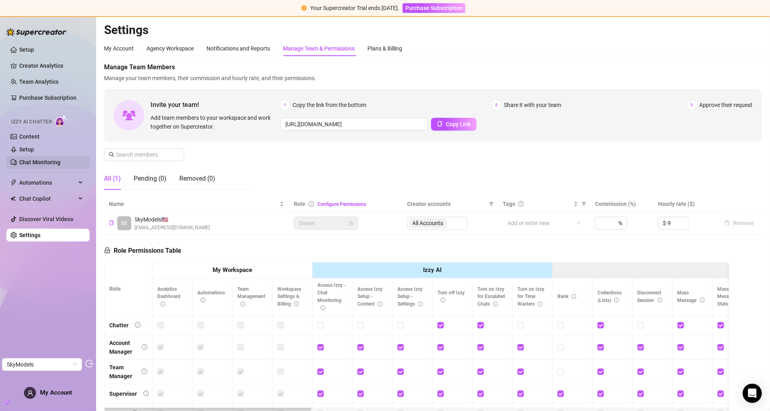
click at [60, 159] on link "Chat Monitoring" at bounding box center [39, 162] width 41 height 6
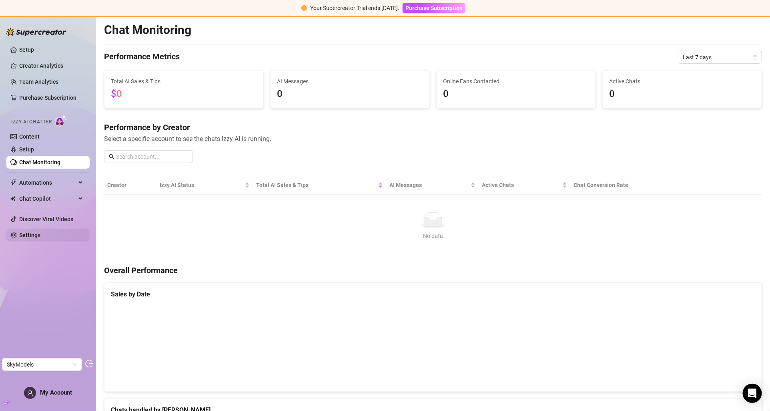
click at [40, 237] on link "Settings" at bounding box center [29, 235] width 21 height 6
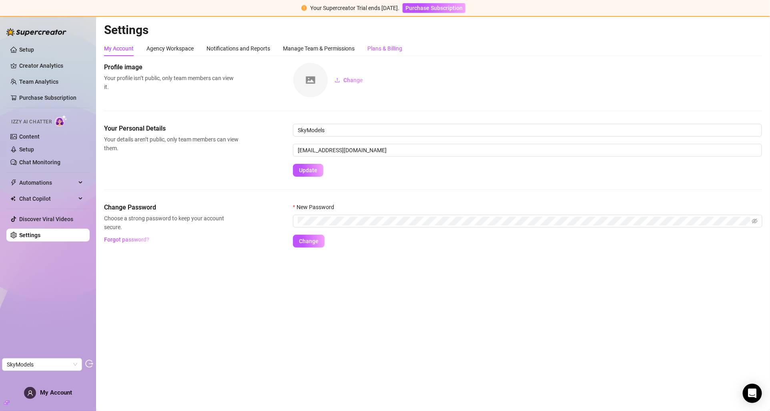
click at [385, 48] on div "Plans & Billing" at bounding box center [384, 48] width 35 height 9
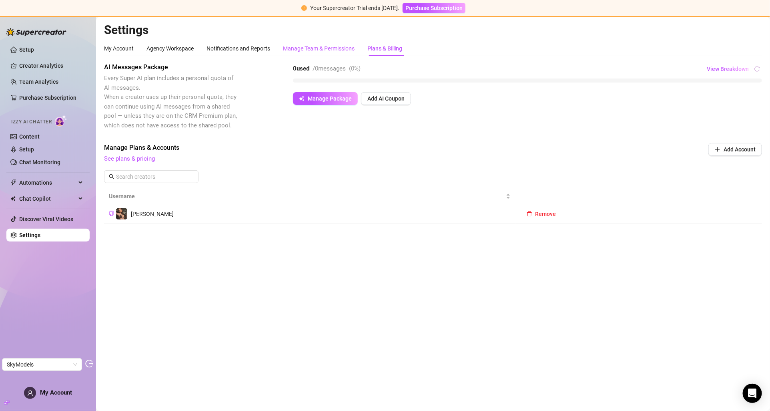
click at [335, 49] on div "Manage Team & Permissions" at bounding box center [319, 48] width 72 height 9
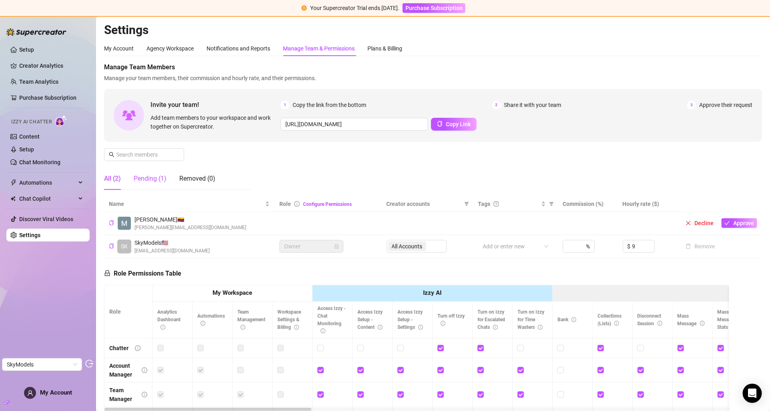
click at [150, 179] on div "Pending (1)" at bounding box center [150, 179] width 33 height 10
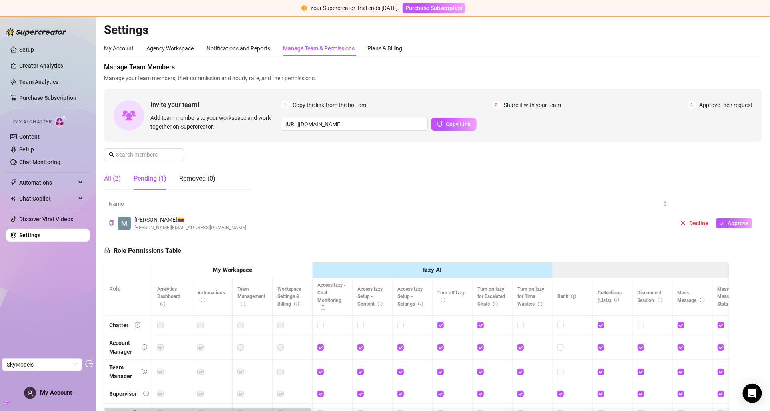
click at [112, 179] on div "All (2)" at bounding box center [112, 179] width 17 height 10
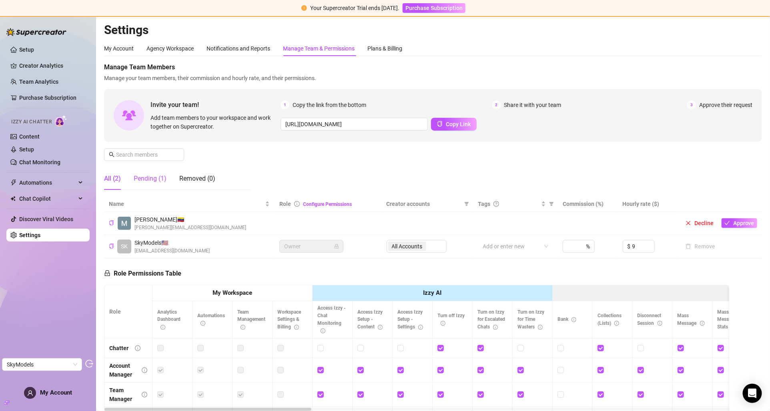
click at [150, 179] on div "Pending (1)" at bounding box center [150, 179] width 33 height 10
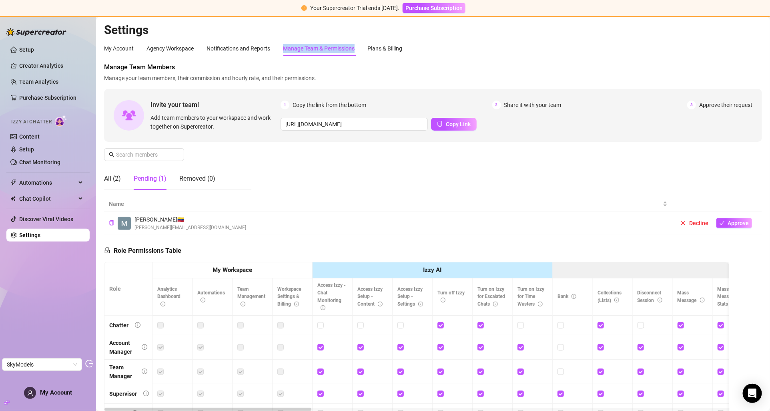
copy div "Manage Team & Permissions"
drag, startPoint x: 361, startPoint y: 50, endPoint x: 285, endPoint y: 48, distance: 75.7
click at [285, 48] on div "My Account Agency Workspace Notifications and Reports Manage Team & Permissions…" at bounding box center [253, 48] width 298 height 15
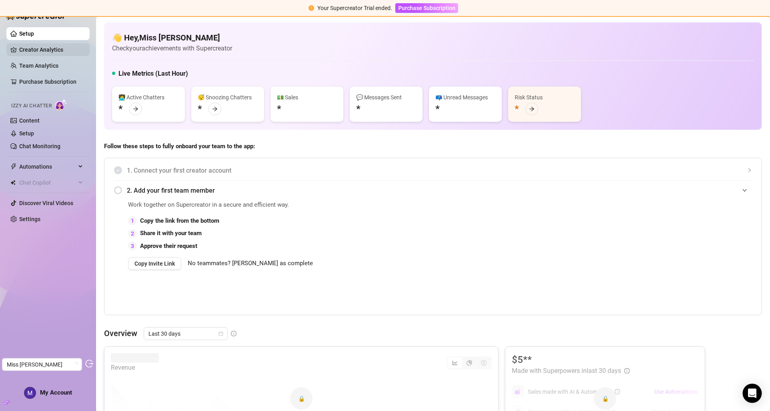
click at [55, 50] on link "Creator Analytics" at bounding box center [51, 49] width 64 height 13
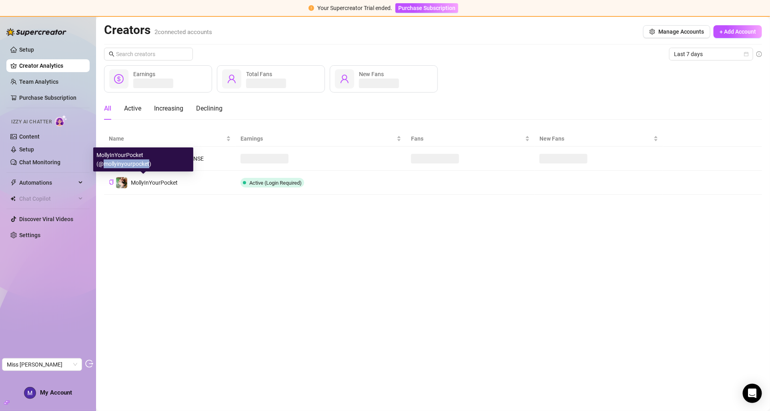
copy div "mollyinyourpocket"
drag, startPoint x: 149, startPoint y: 166, endPoint x: 102, endPoint y: 165, distance: 46.8
click at [102, 165] on div "MollyInYourPocket (@mollyinyourpocket)" at bounding box center [143, 159] width 100 height 24
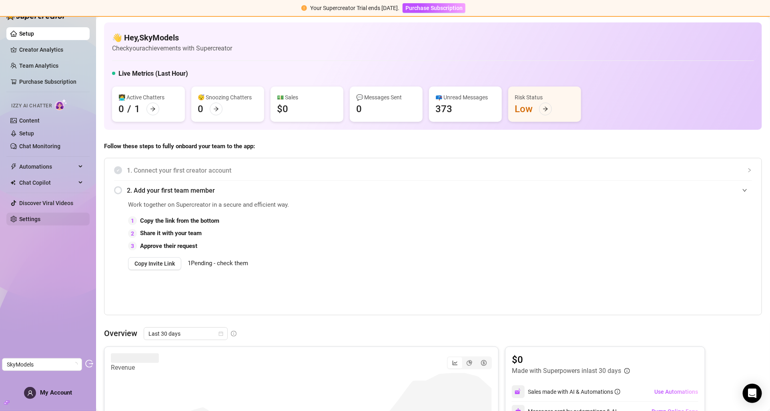
click at [39, 216] on link "Settings" at bounding box center [29, 219] width 21 height 6
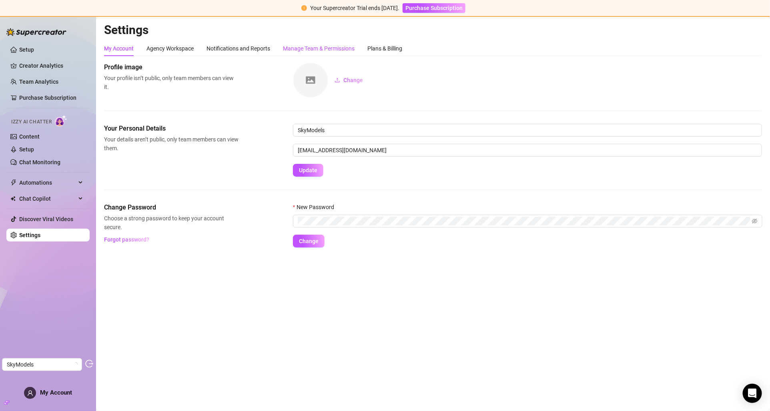
click at [324, 51] on div "Manage Team & Permissions" at bounding box center [319, 48] width 72 height 9
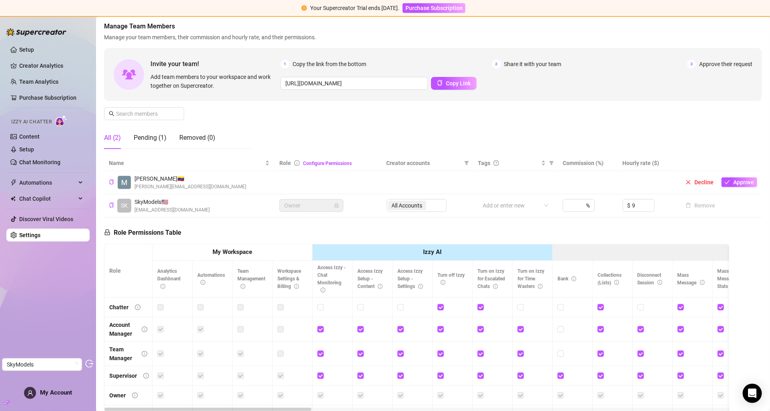
scroll to position [42, 0]
